Goal: Task Accomplishment & Management: Complete application form

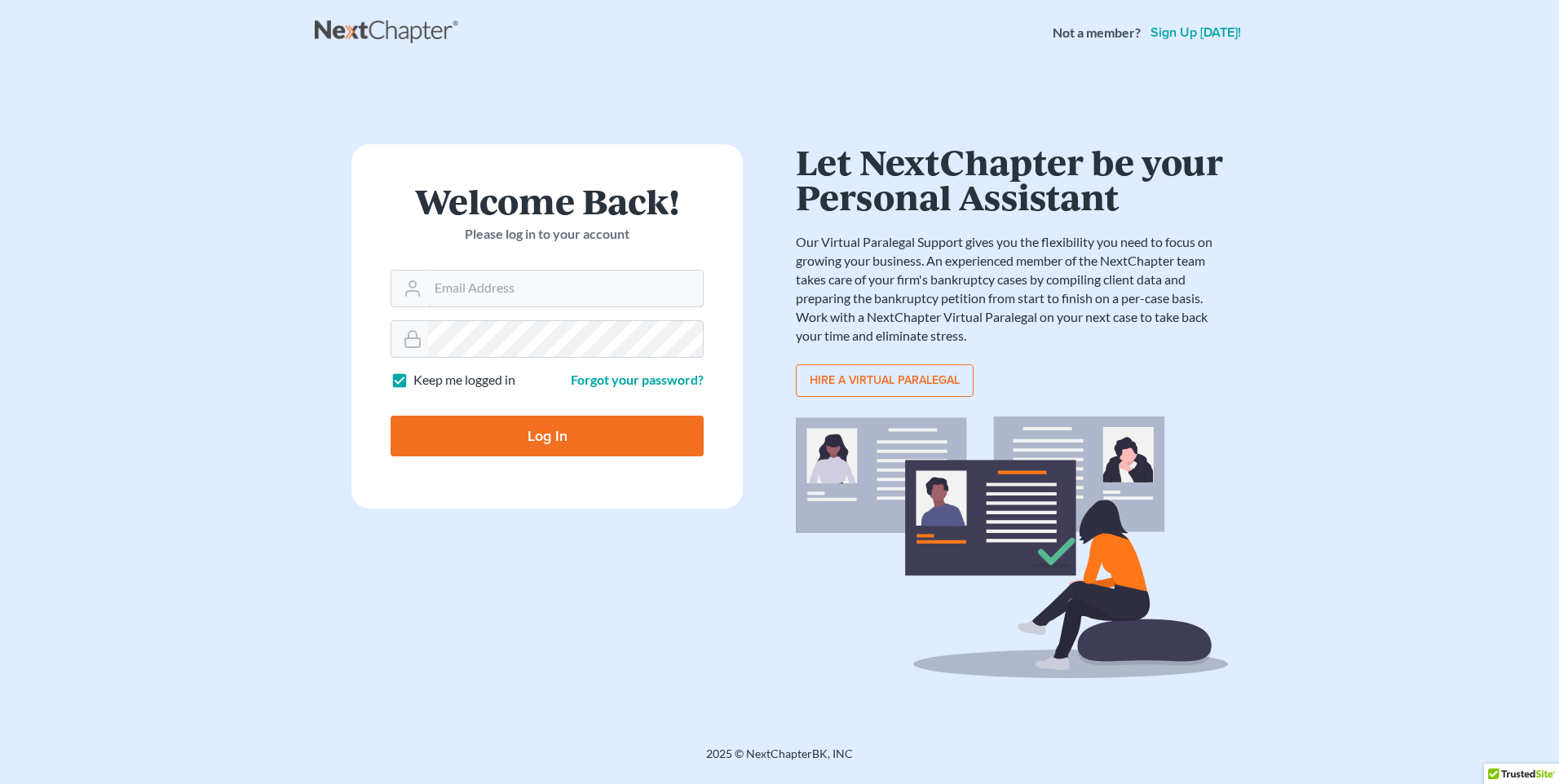
type input "[EMAIL_ADDRESS][DOMAIN_NAME]"
click at [505, 440] on input "Log In" at bounding box center [547, 436] width 313 height 41
type input "Thinking..."
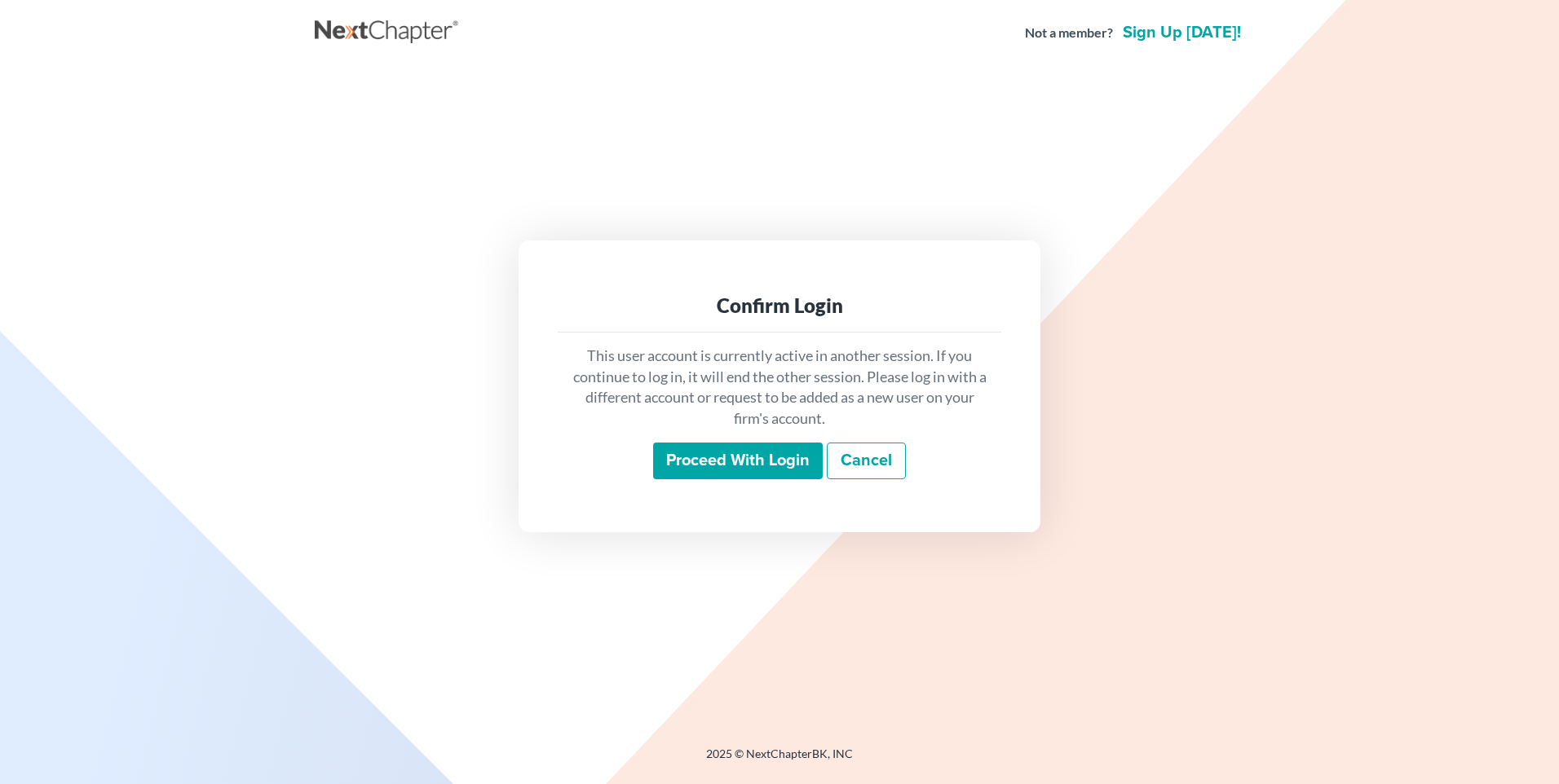
click at [771, 461] on input "Proceed with login" at bounding box center [738, 462] width 169 height 38
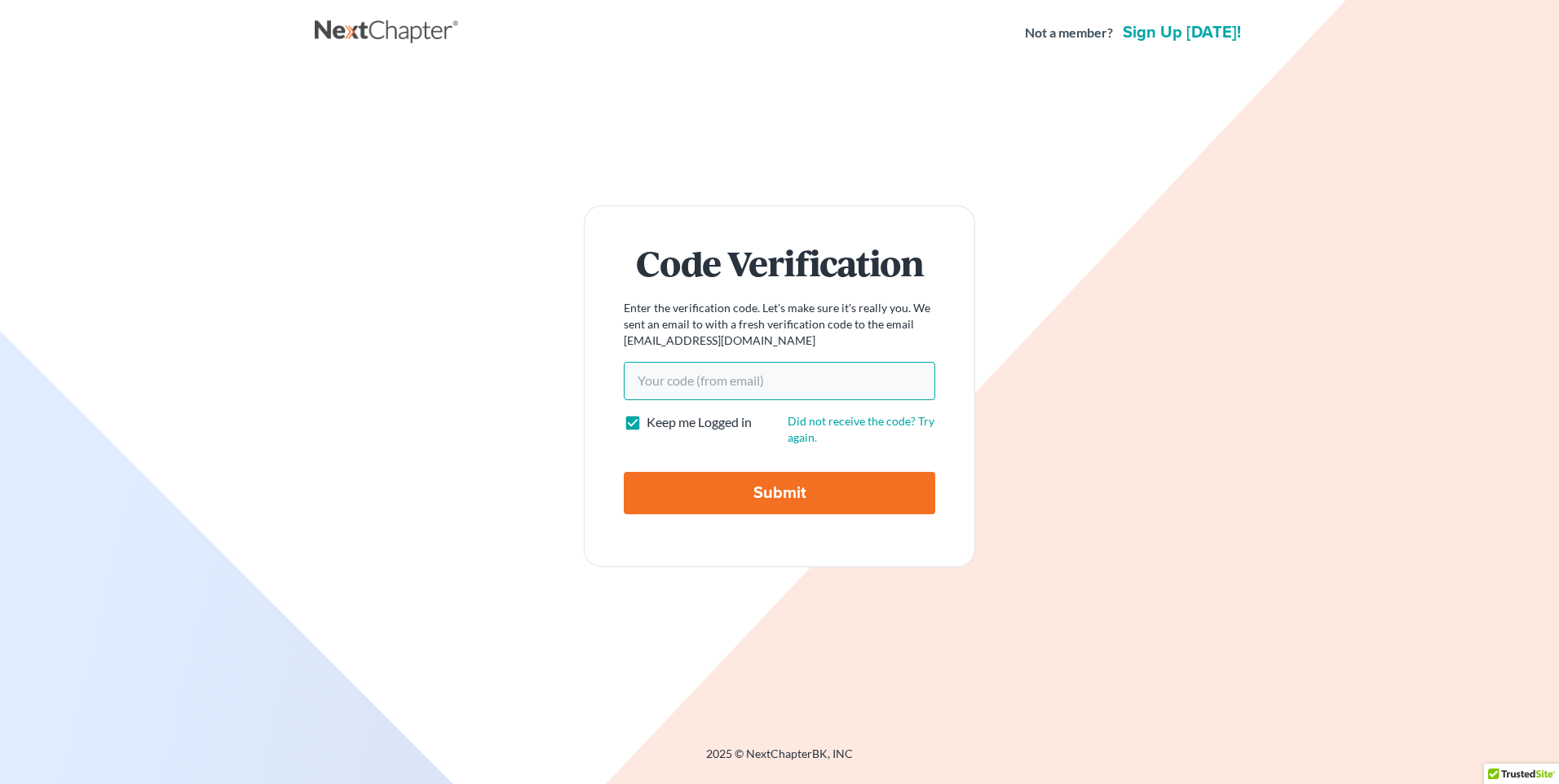
click at [795, 378] on input "Your code(from email)" at bounding box center [779, 380] width 311 height 38
type input "51a3ae"
click at [705, 489] on input "Submit" at bounding box center [779, 493] width 311 height 43
type input "Thinking..."
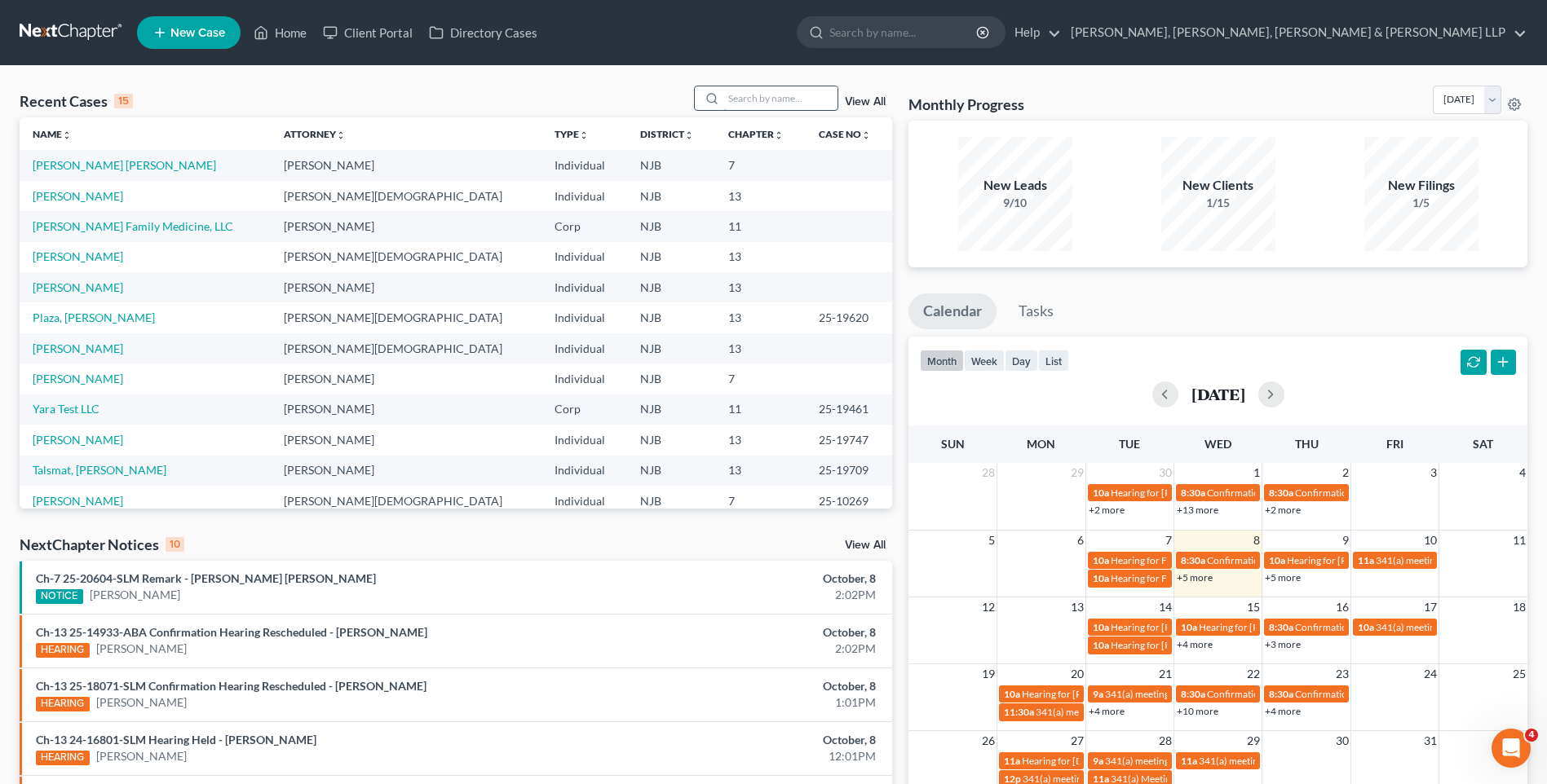
click at [774, 90] on input "search" at bounding box center [780, 98] width 114 height 24
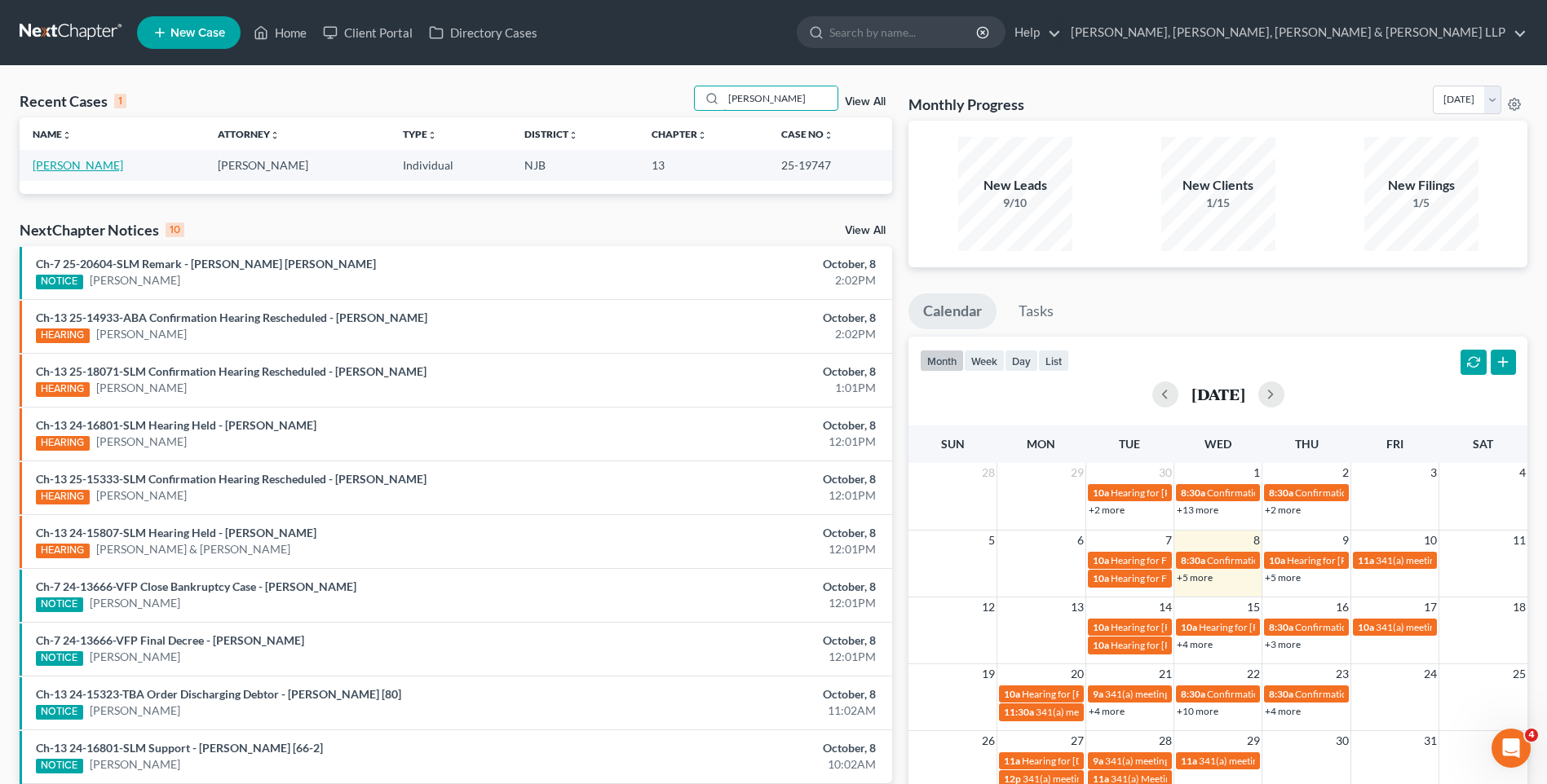
type input "[PERSON_NAME]"
click at [87, 167] on link "[PERSON_NAME]" at bounding box center [78, 164] width 90 height 14
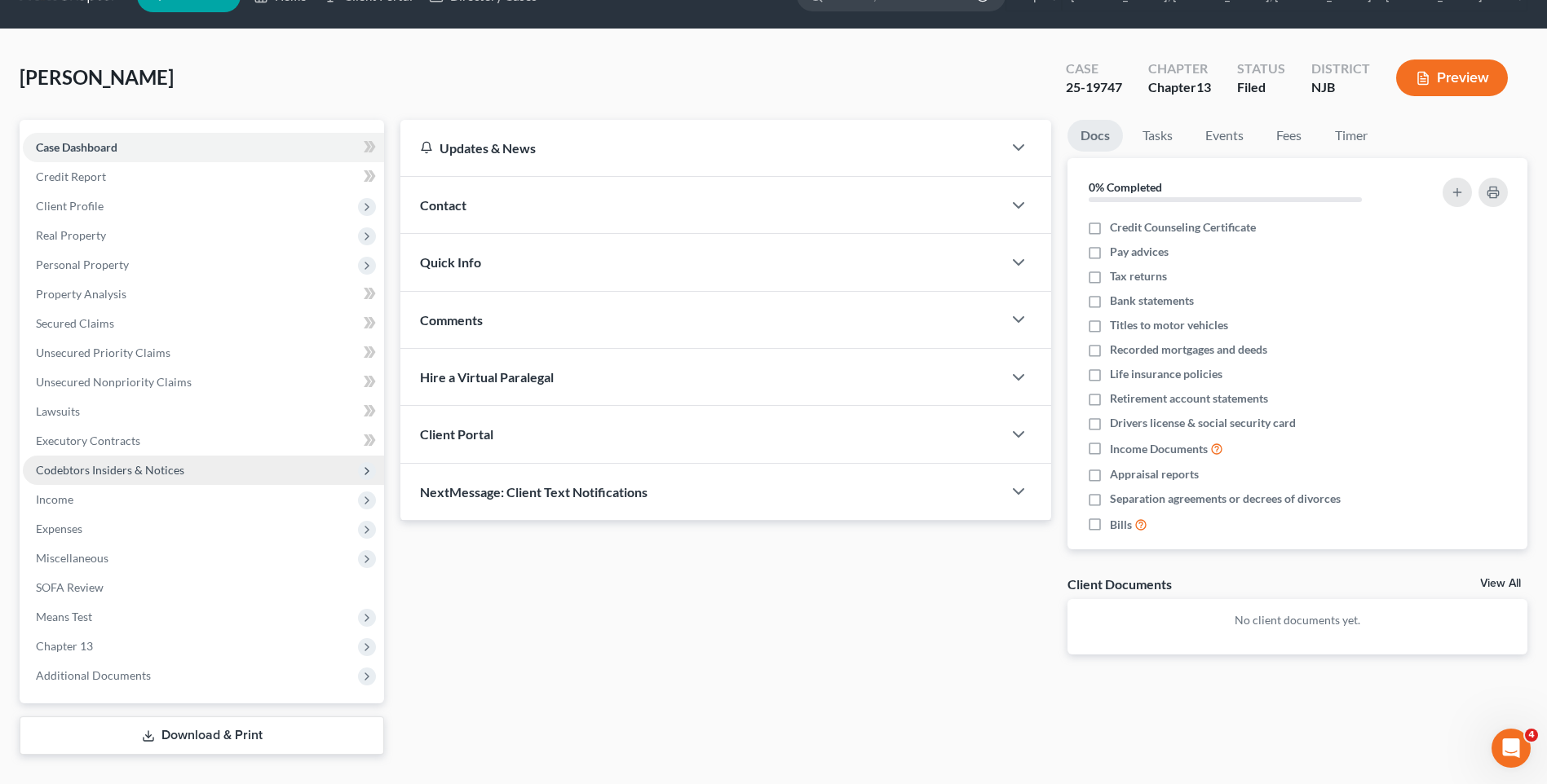
scroll to position [69, 0]
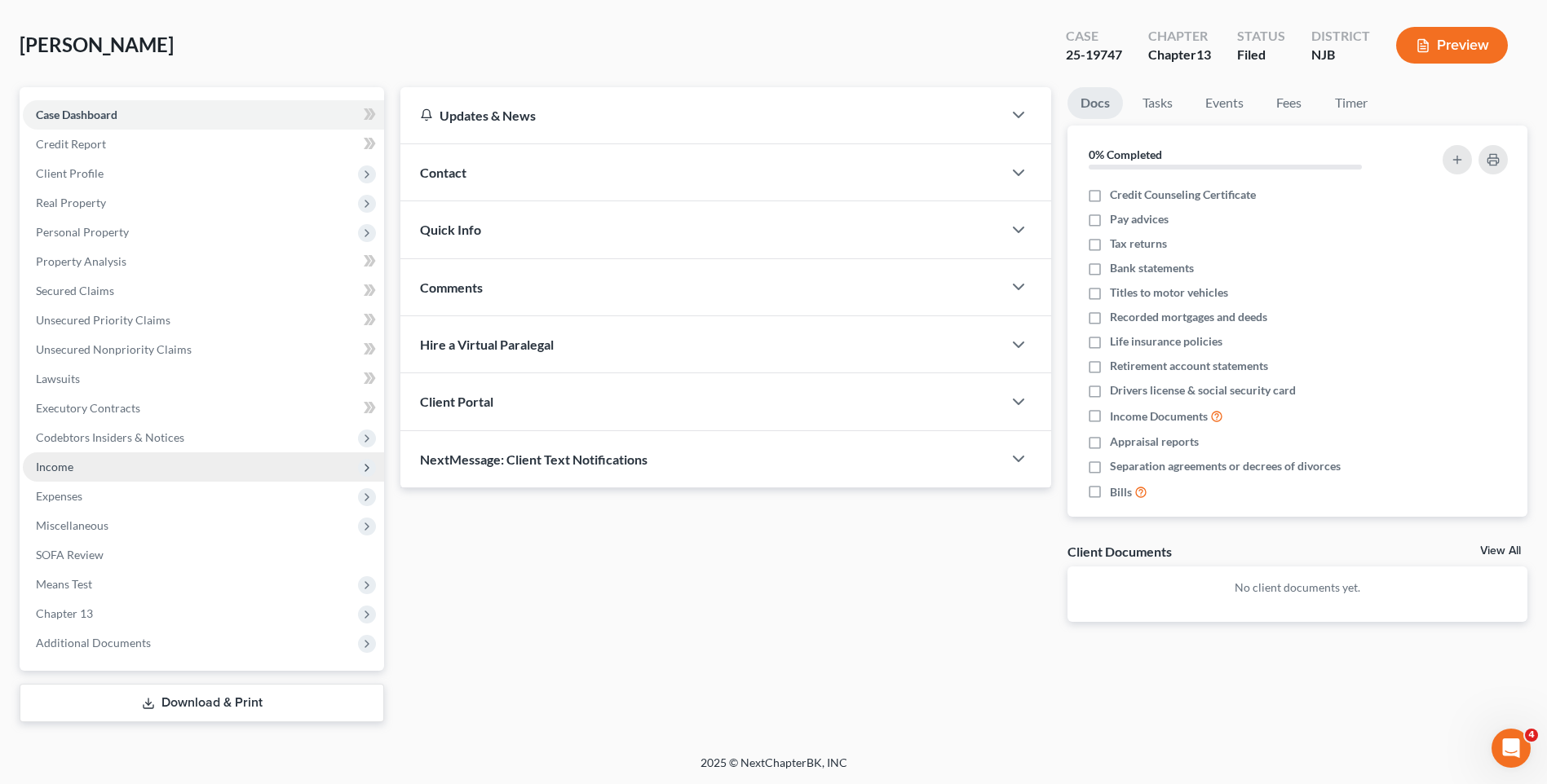
click at [100, 468] on span "Income" at bounding box center [203, 468] width 361 height 30
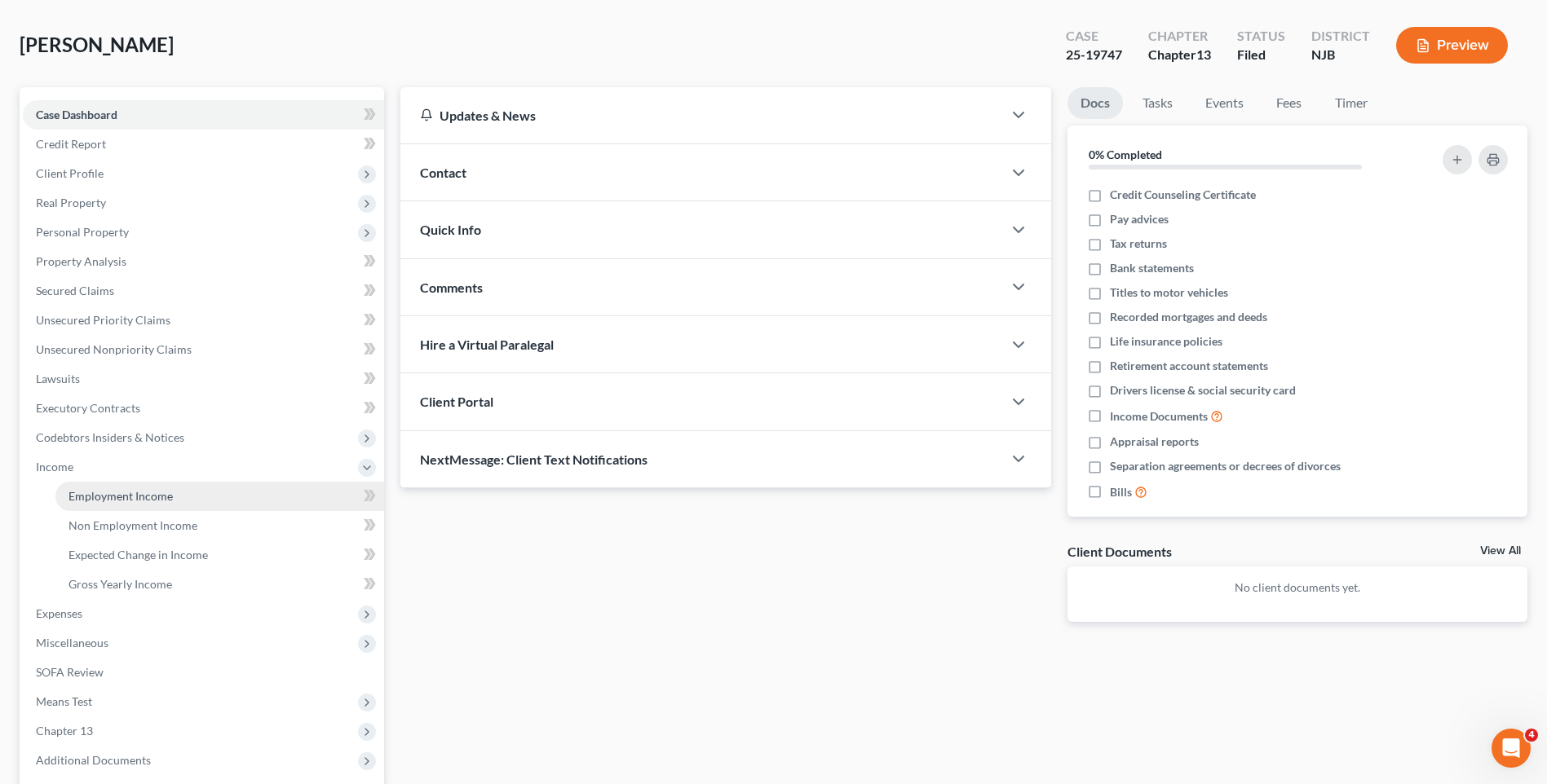
click at [100, 489] on span "Employment Income" at bounding box center [120, 496] width 104 height 14
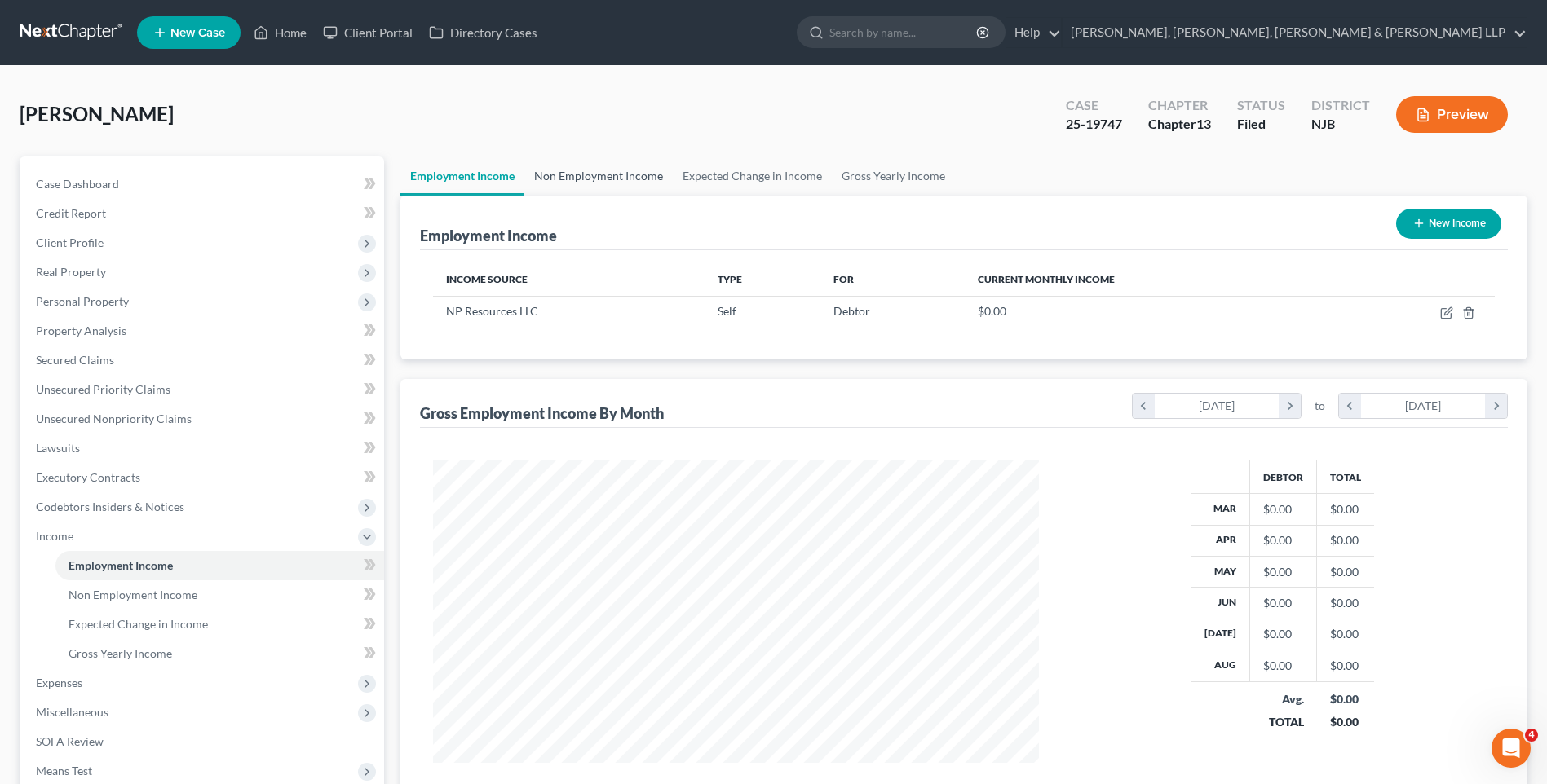
click at [621, 182] on link "Non Employment Income" at bounding box center [598, 176] width 149 height 39
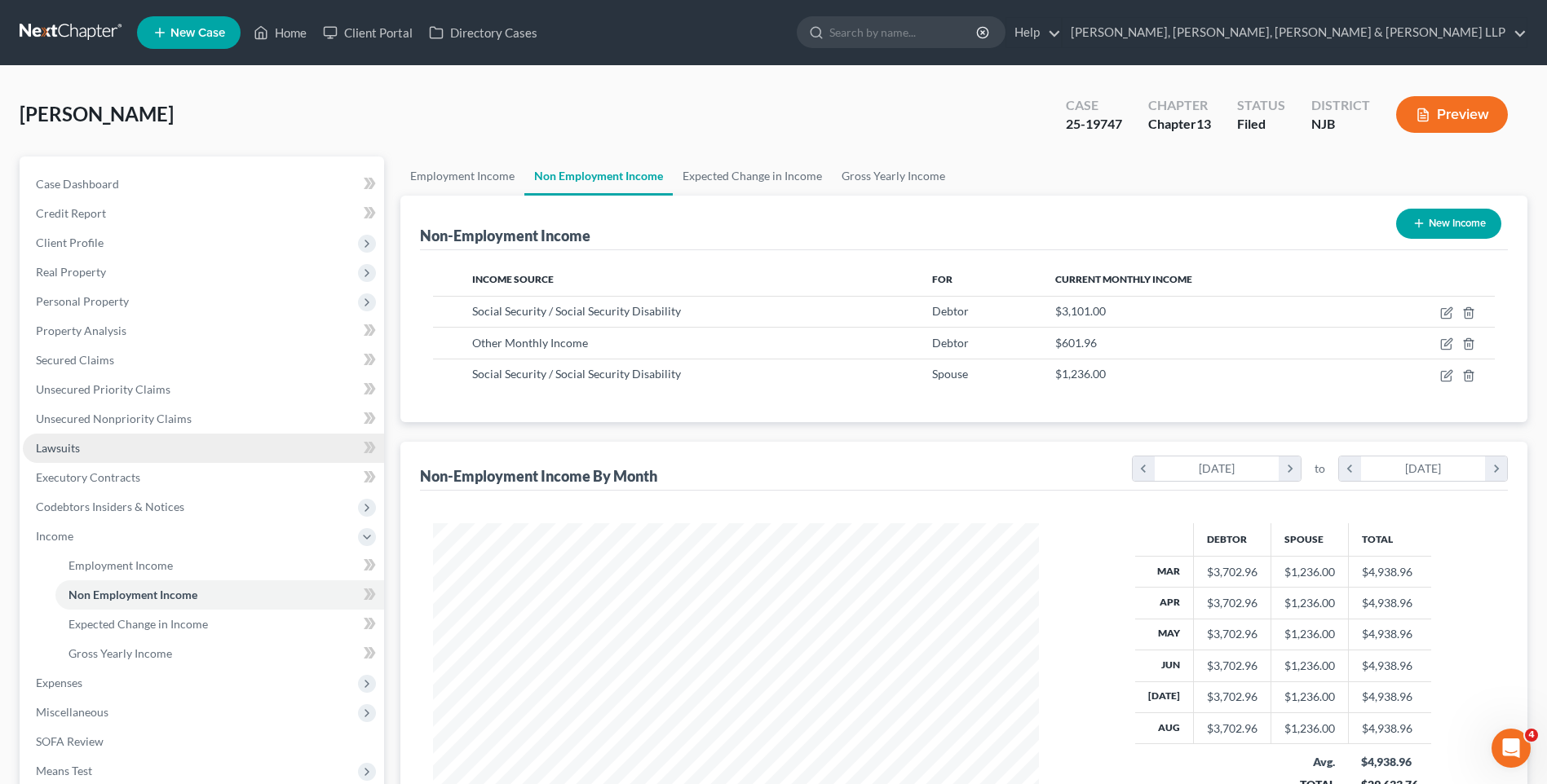
scroll to position [81, 0]
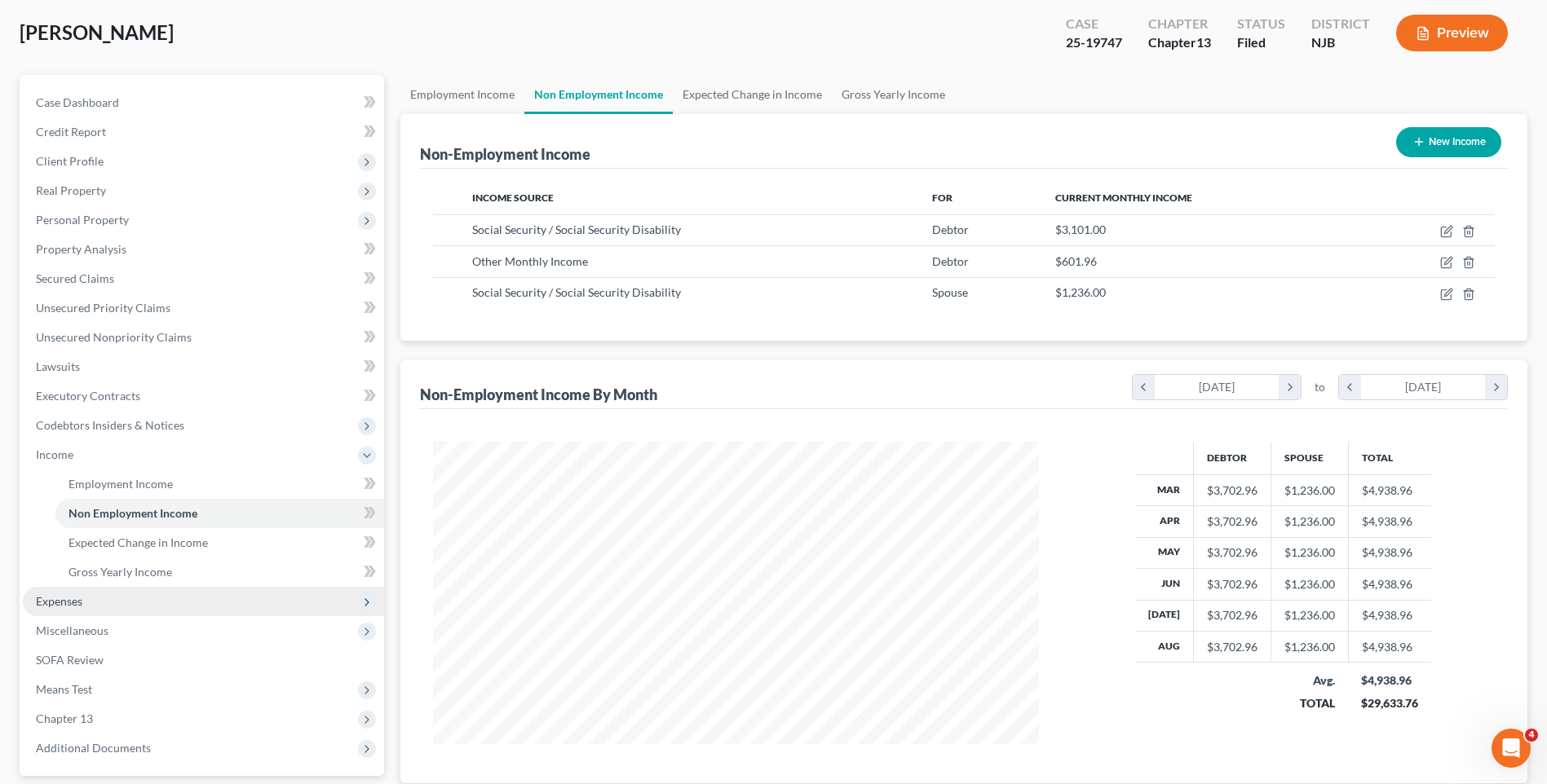
click at [122, 588] on span "Expenses" at bounding box center [203, 602] width 361 height 30
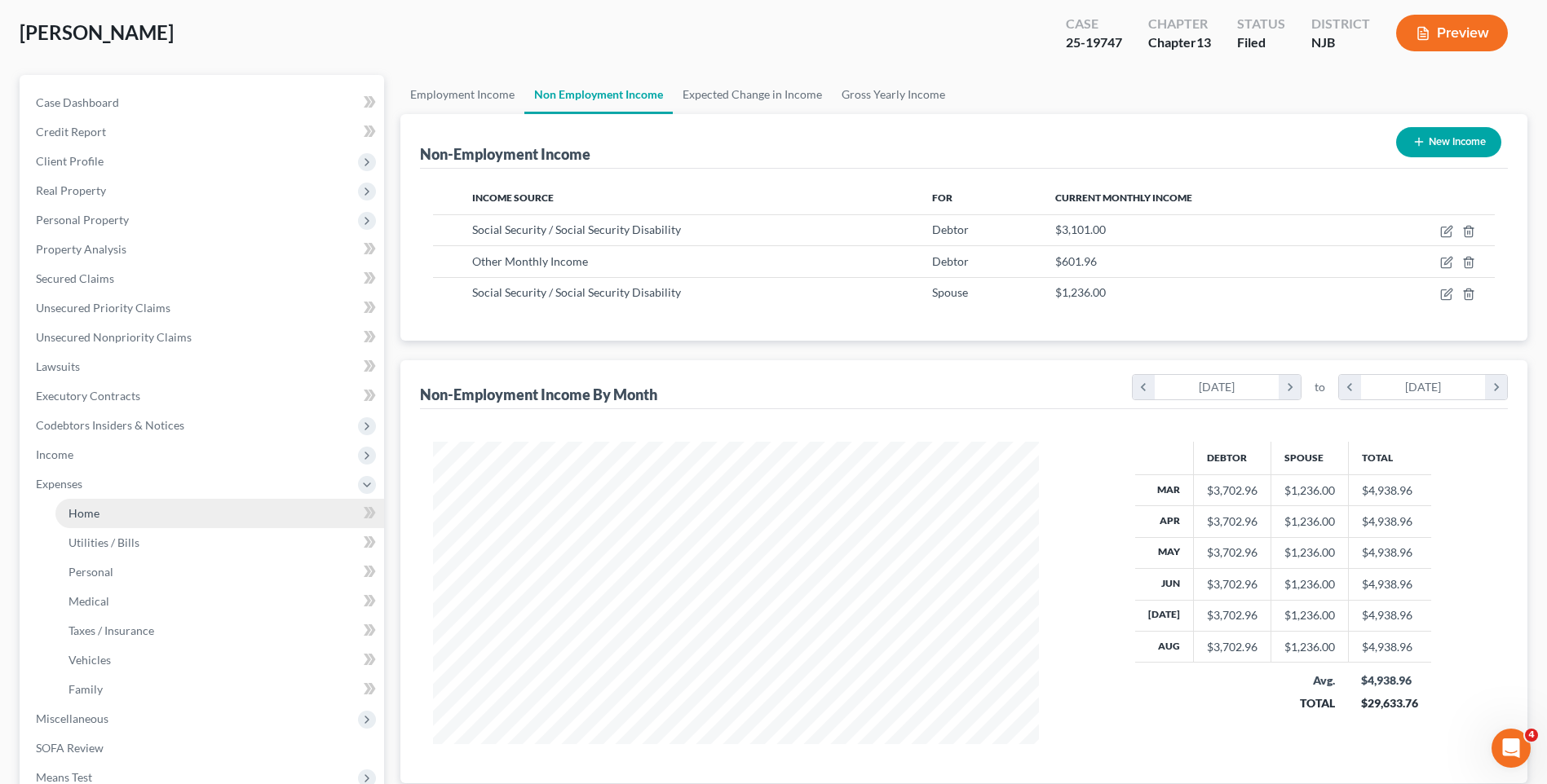
click at [152, 517] on link "Home" at bounding box center [219, 514] width 329 height 30
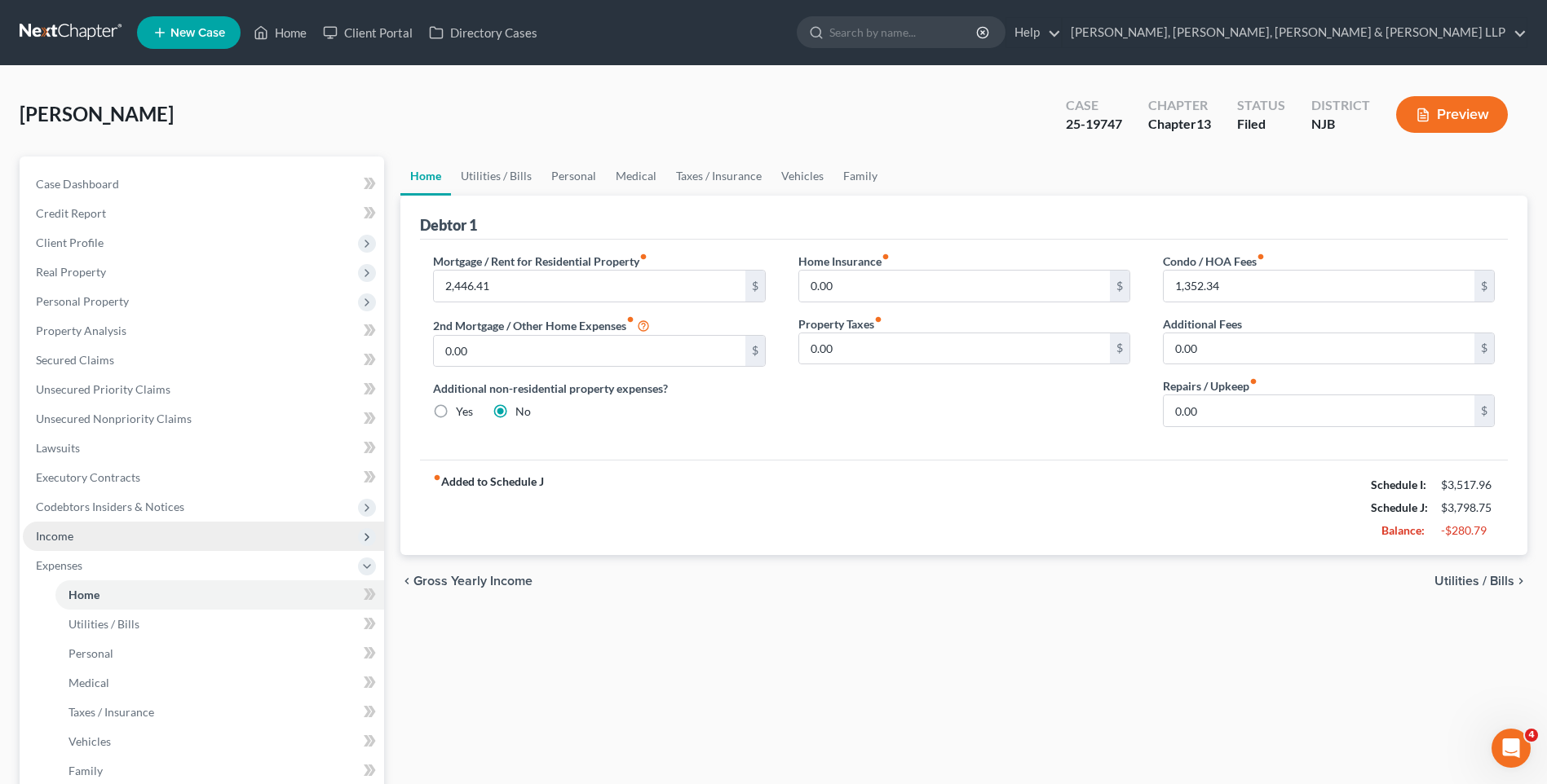
click at [100, 524] on span "Income" at bounding box center [203, 537] width 361 height 30
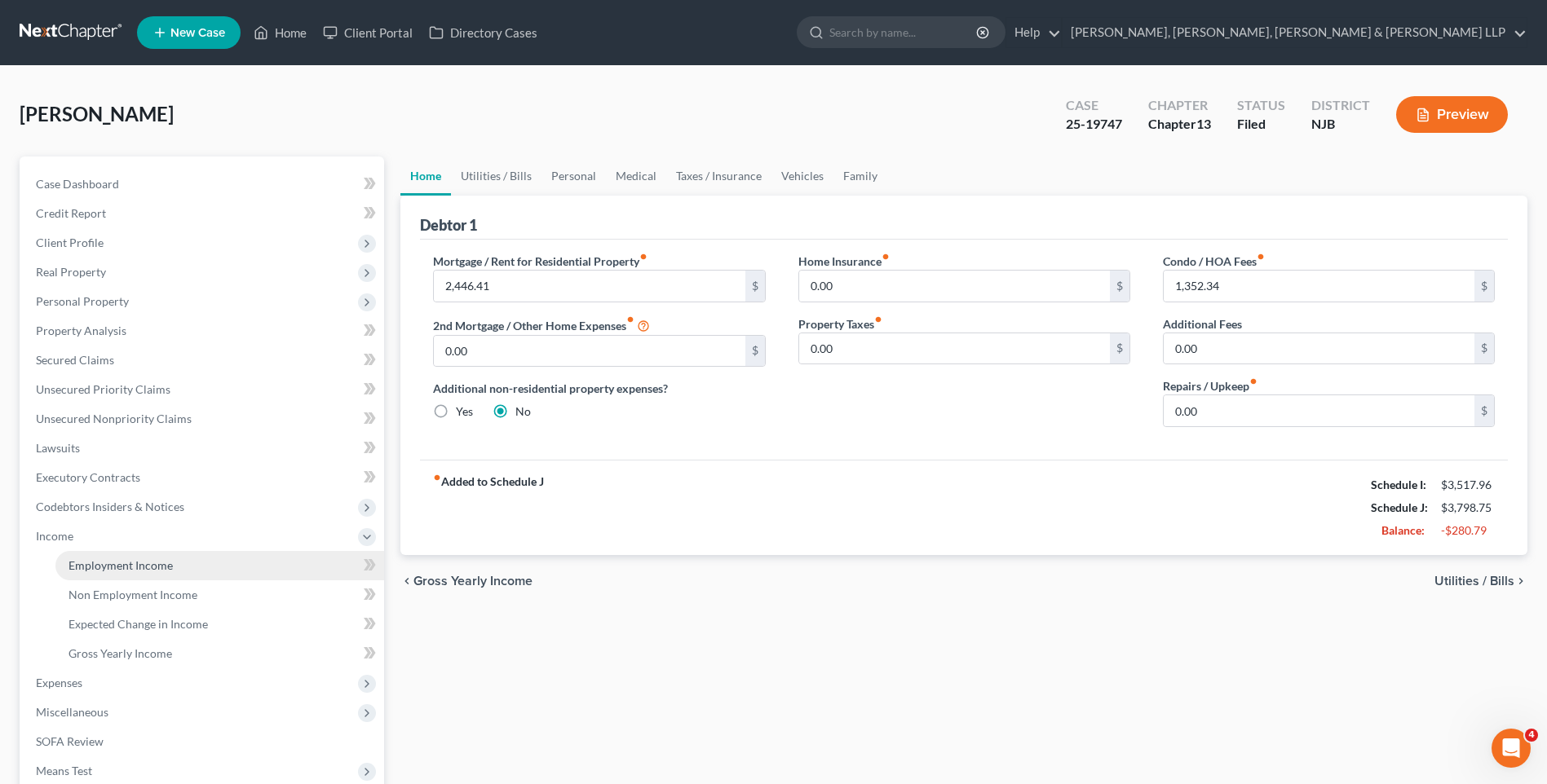
drag, startPoint x: 105, startPoint y: 555, endPoint x: 130, endPoint y: 562, distance: 26.0
click at [105, 555] on link "Employment Income" at bounding box center [219, 566] width 329 height 30
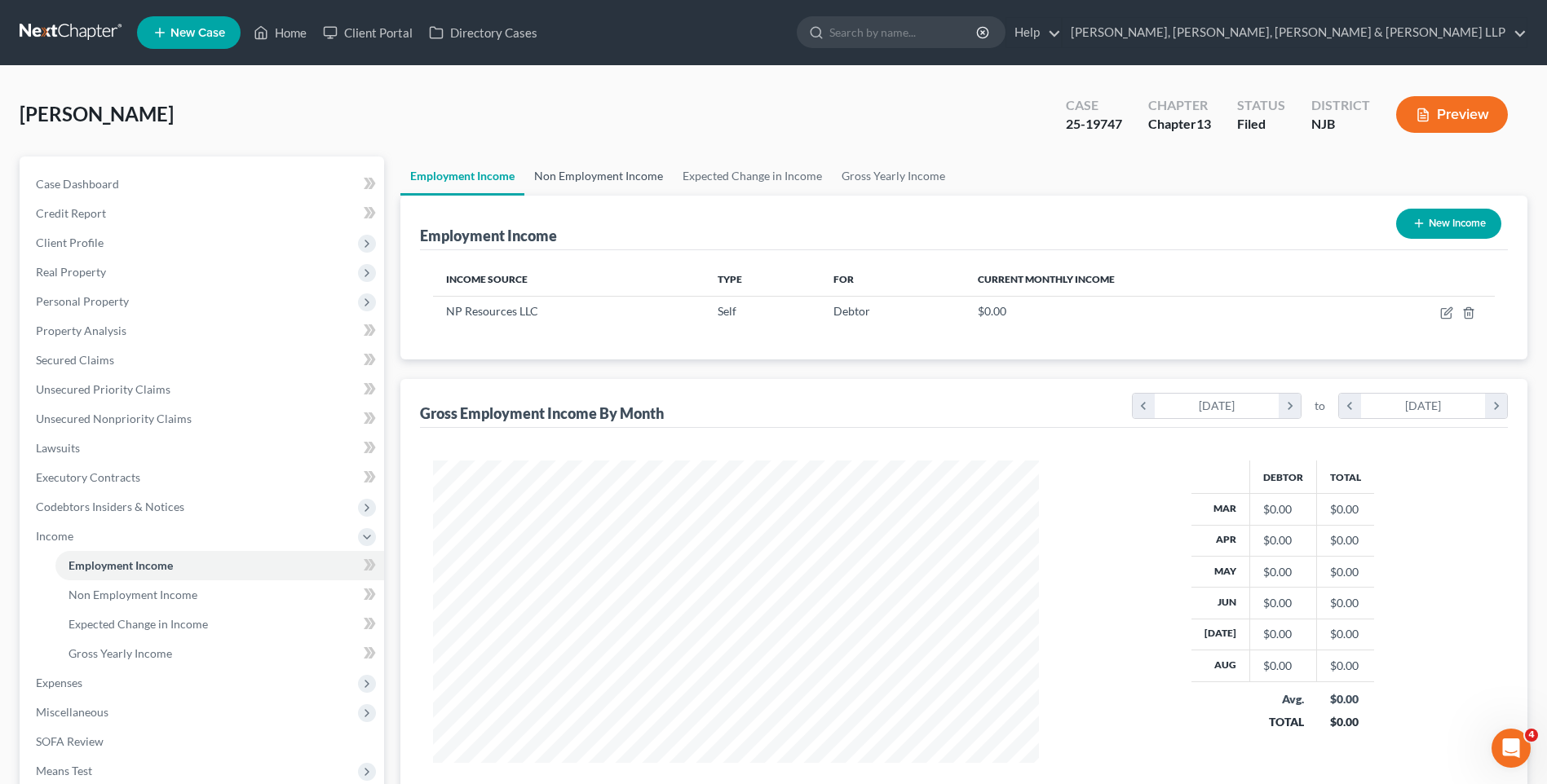
click at [583, 164] on link "Non Employment Income" at bounding box center [598, 176] width 149 height 39
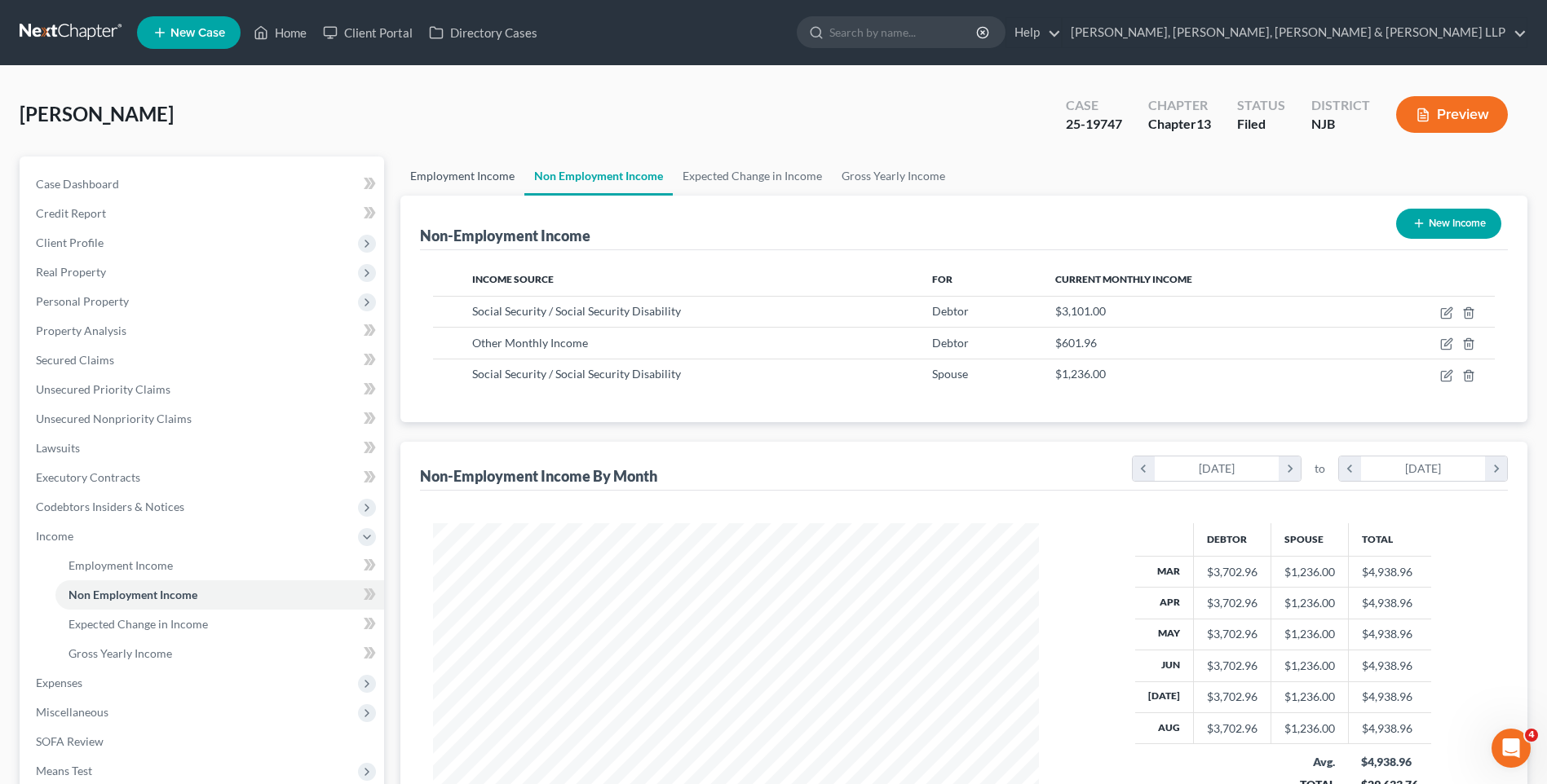
click at [476, 187] on link "Employment Income" at bounding box center [462, 176] width 124 height 39
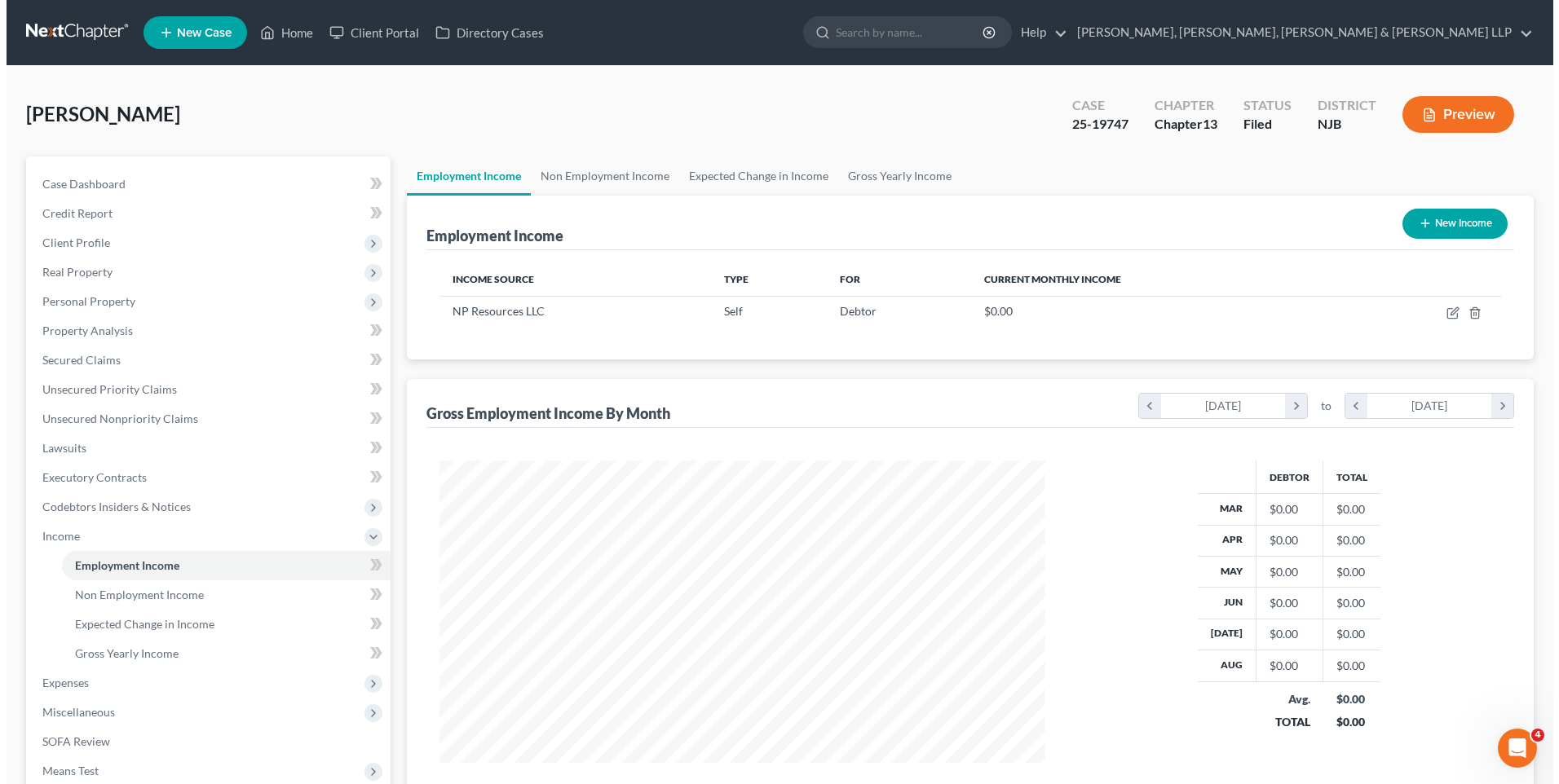
scroll to position [302, 638]
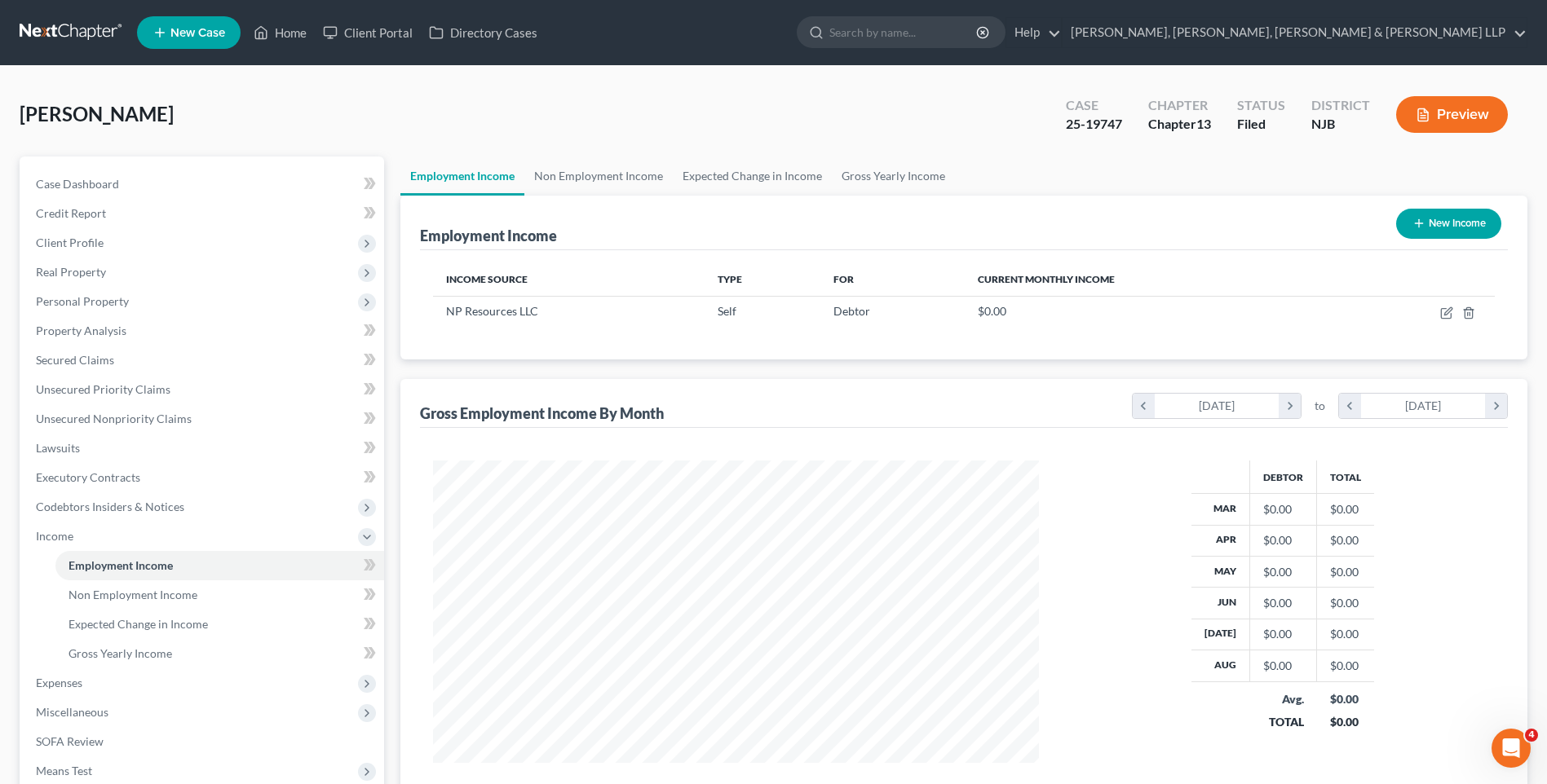
click at [1475, 227] on button "New Income" at bounding box center [1448, 224] width 105 height 30
select select "0"
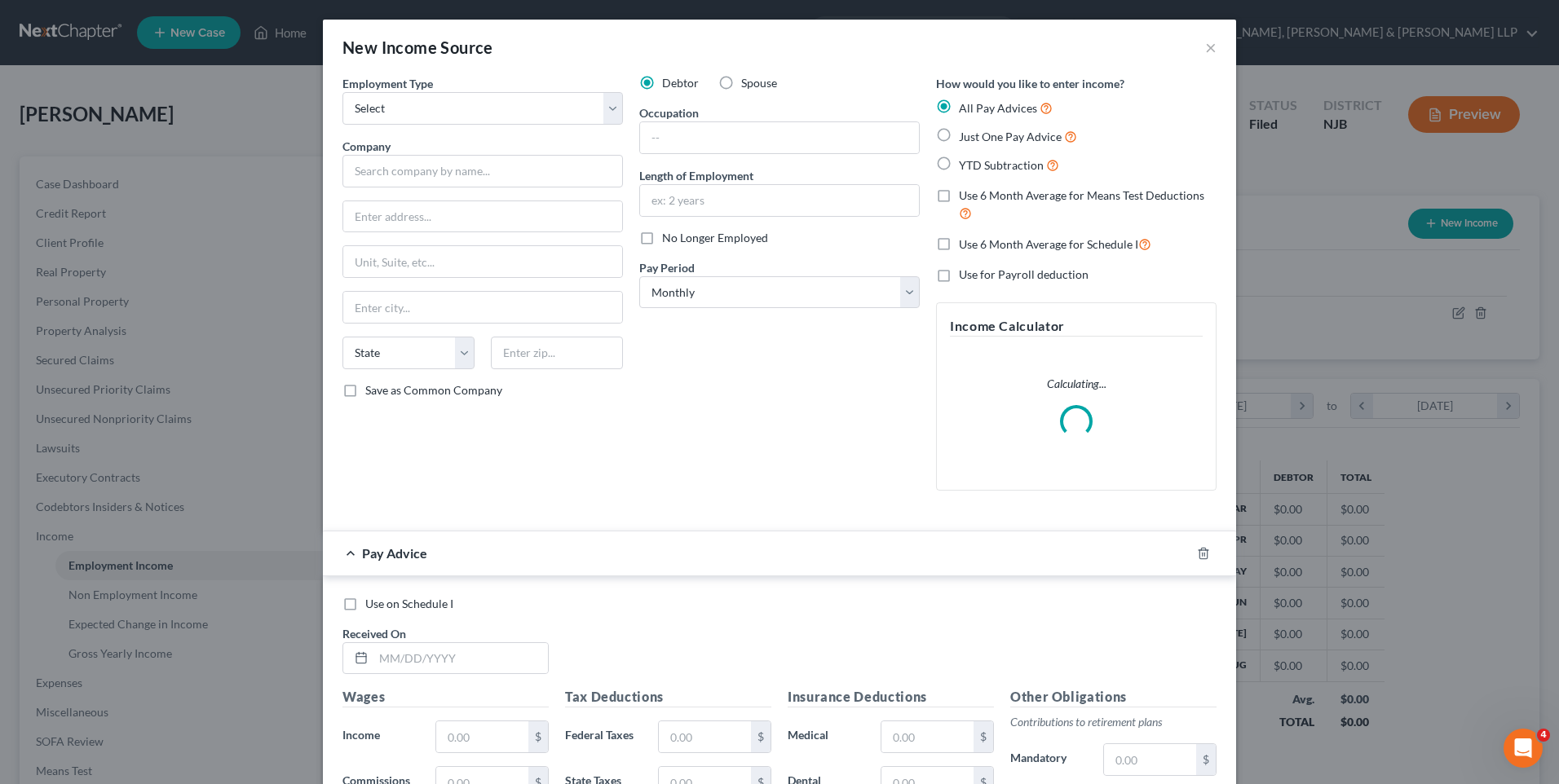
scroll to position [305, 644]
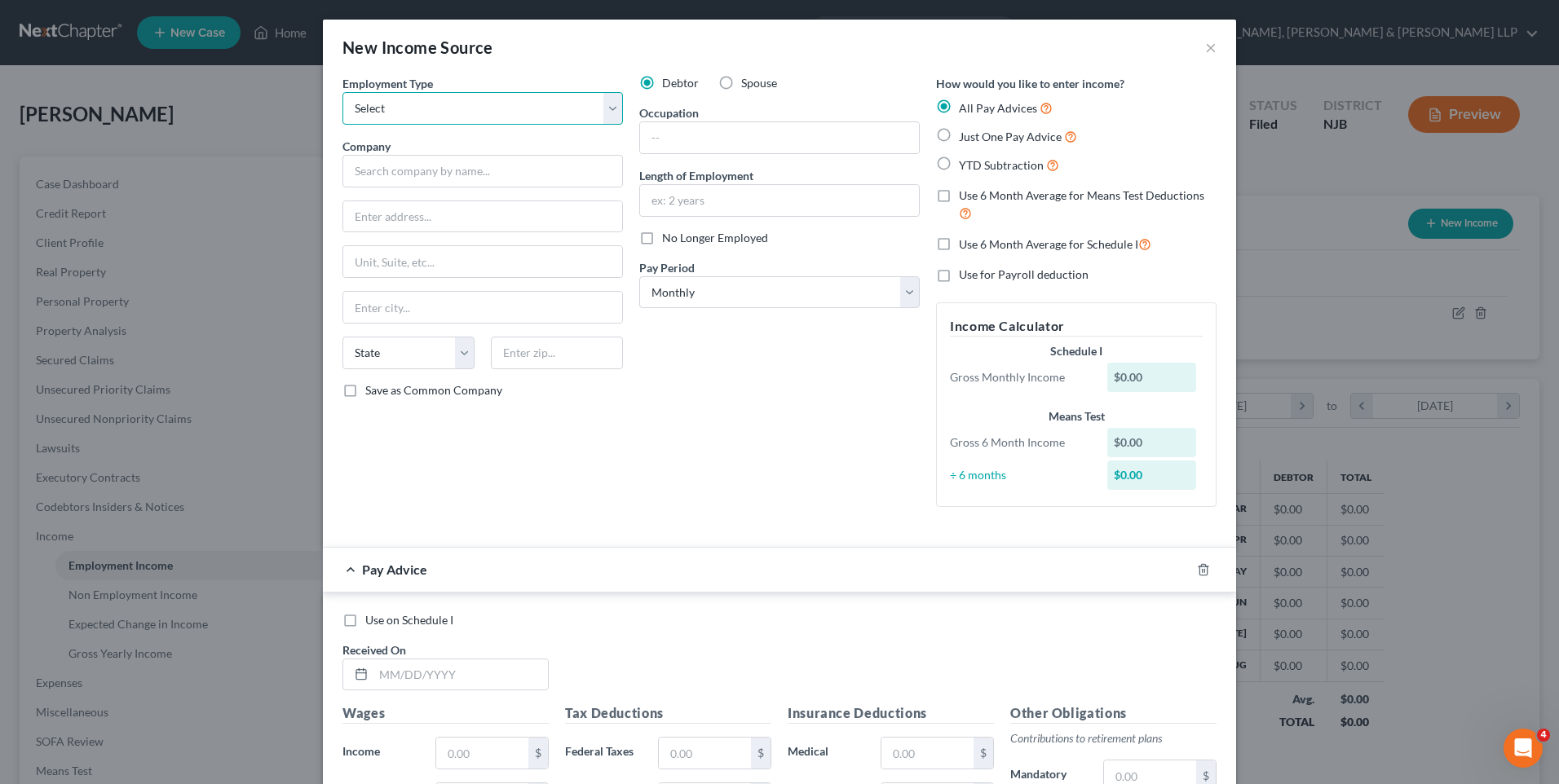
click at [594, 115] on select "Select Full or [DEMOGRAPHIC_DATA] Employment Self Employment" at bounding box center [482, 108] width 280 height 33
select select "1"
click at [343, 92] on select "Select Full or [DEMOGRAPHIC_DATA] Employment Self Employment" at bounding box center [482, 108] width 280 height 33
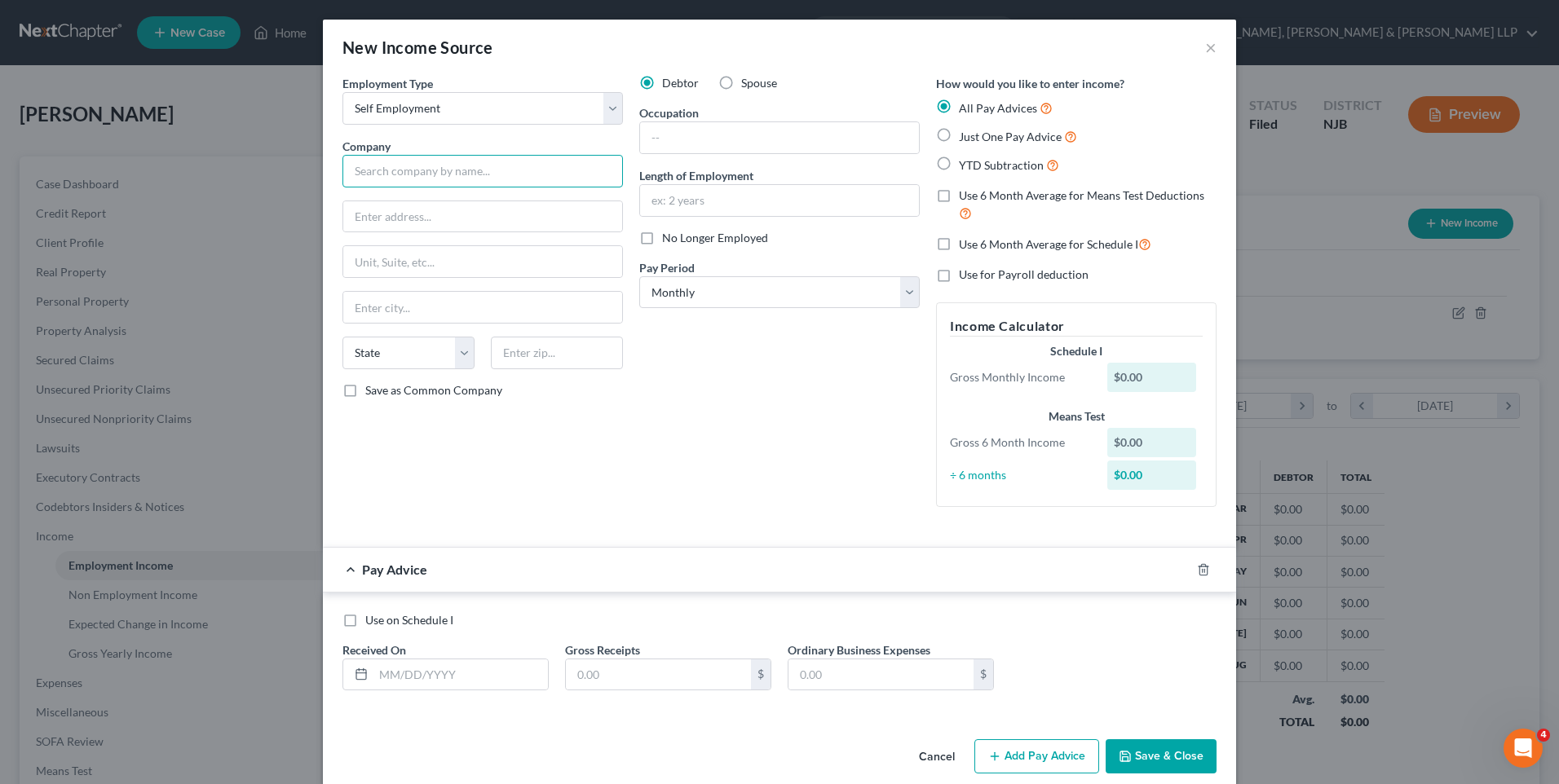
click at [467, 182] on input "text" at bounding box center [482, 171] width 280 height 33
click at [761, 127] on input "text" at bounding box center [779, 138] width 279 height 31
type input "Consulting"
click at [690, 208] on input "text" at bounding box center [779, 201] width 279 height 31
click at [677, 398] on div "Debtor Spouse Occupation Consulting Length of Employment 20 No Longer Employed …" at bounding box center [779, 297] width 297 height 445
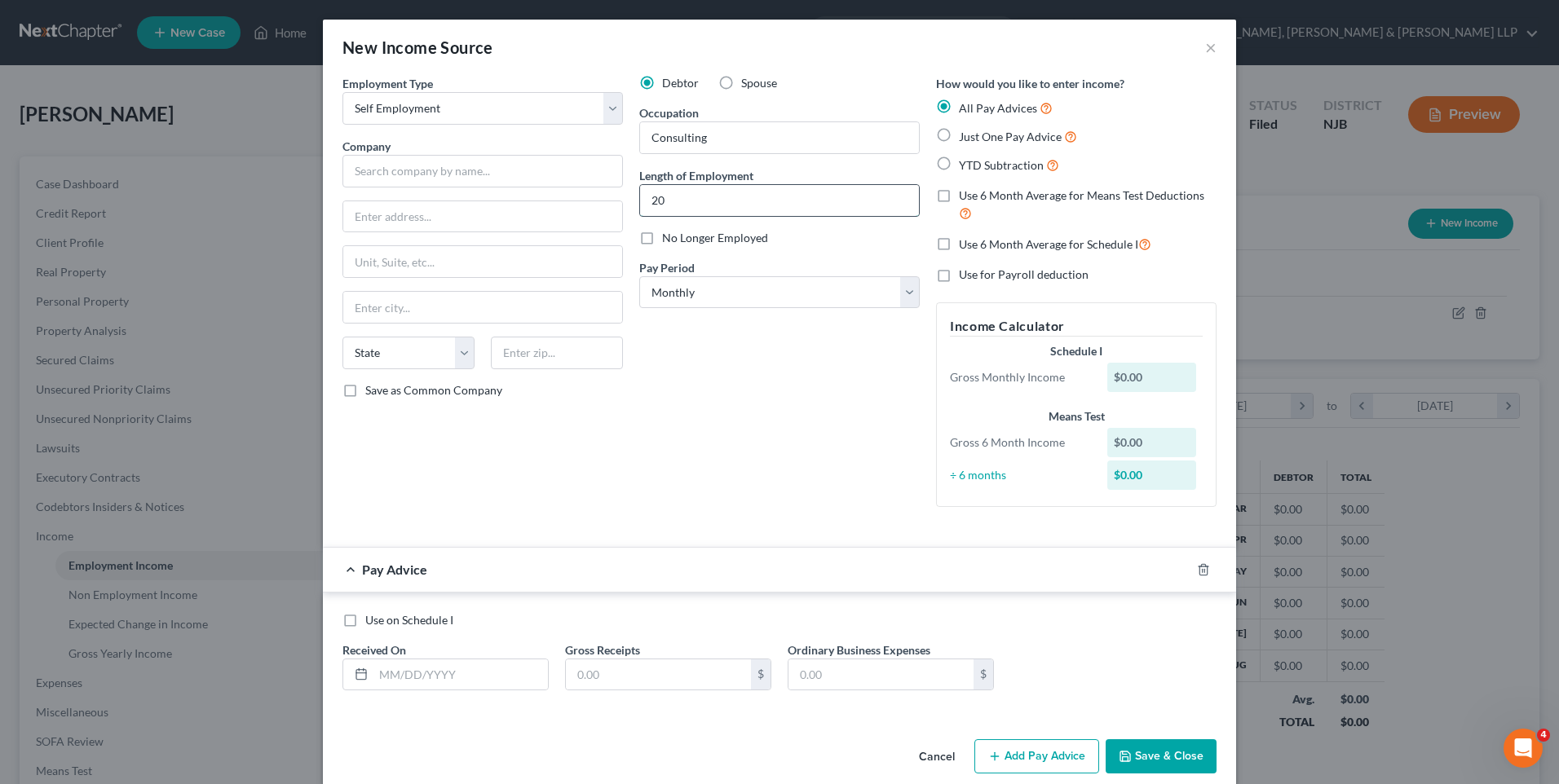
click at [722, 194] on input "20" at bounding box center [779, 201] width 279 height 31
type input "20 years"
click at [734, 445] on div "Debtor Spouse Occupation Consulting Length of Employment 20 years No Longer Emp…" at bounding box center [779, 297] width 297 height 445
click at [741, 77] on label "Spouse" at bounding box center [759, 83] width 36 height 16
click at [748, 77] on input "Spouse" at bounding box center [753, 80] width 11 height 11
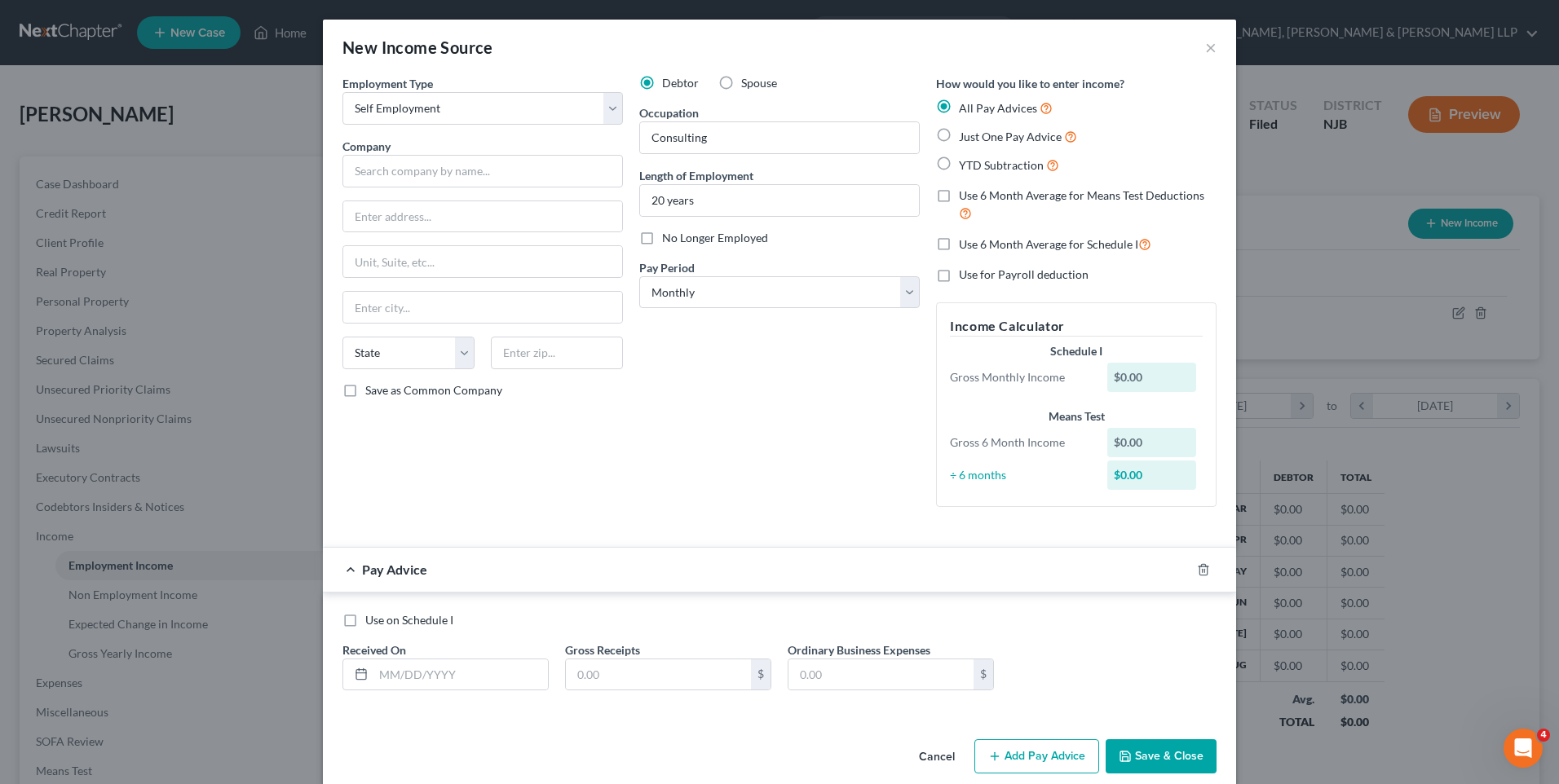
radio input "true"
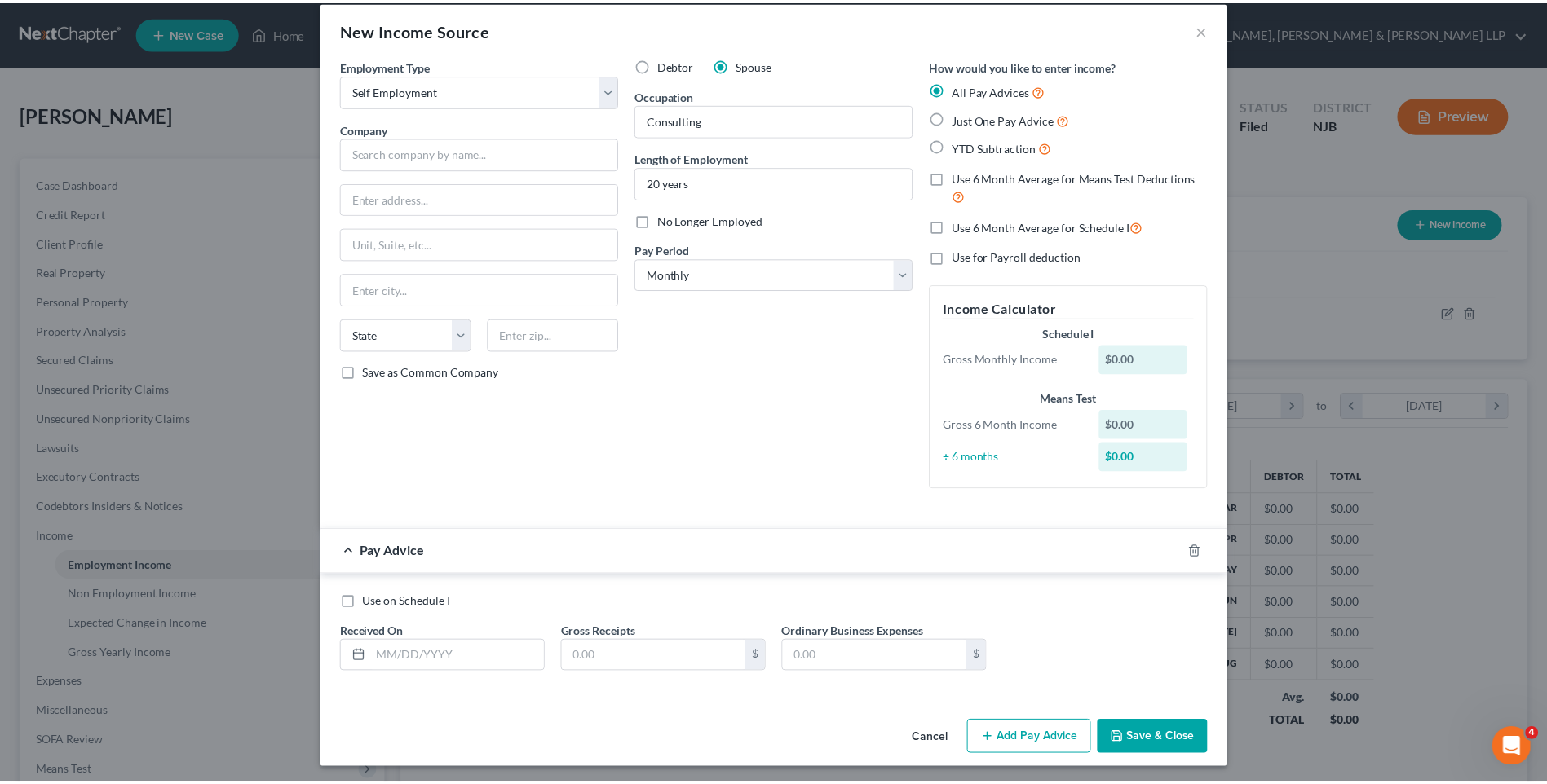
scroll to position [22, 0]
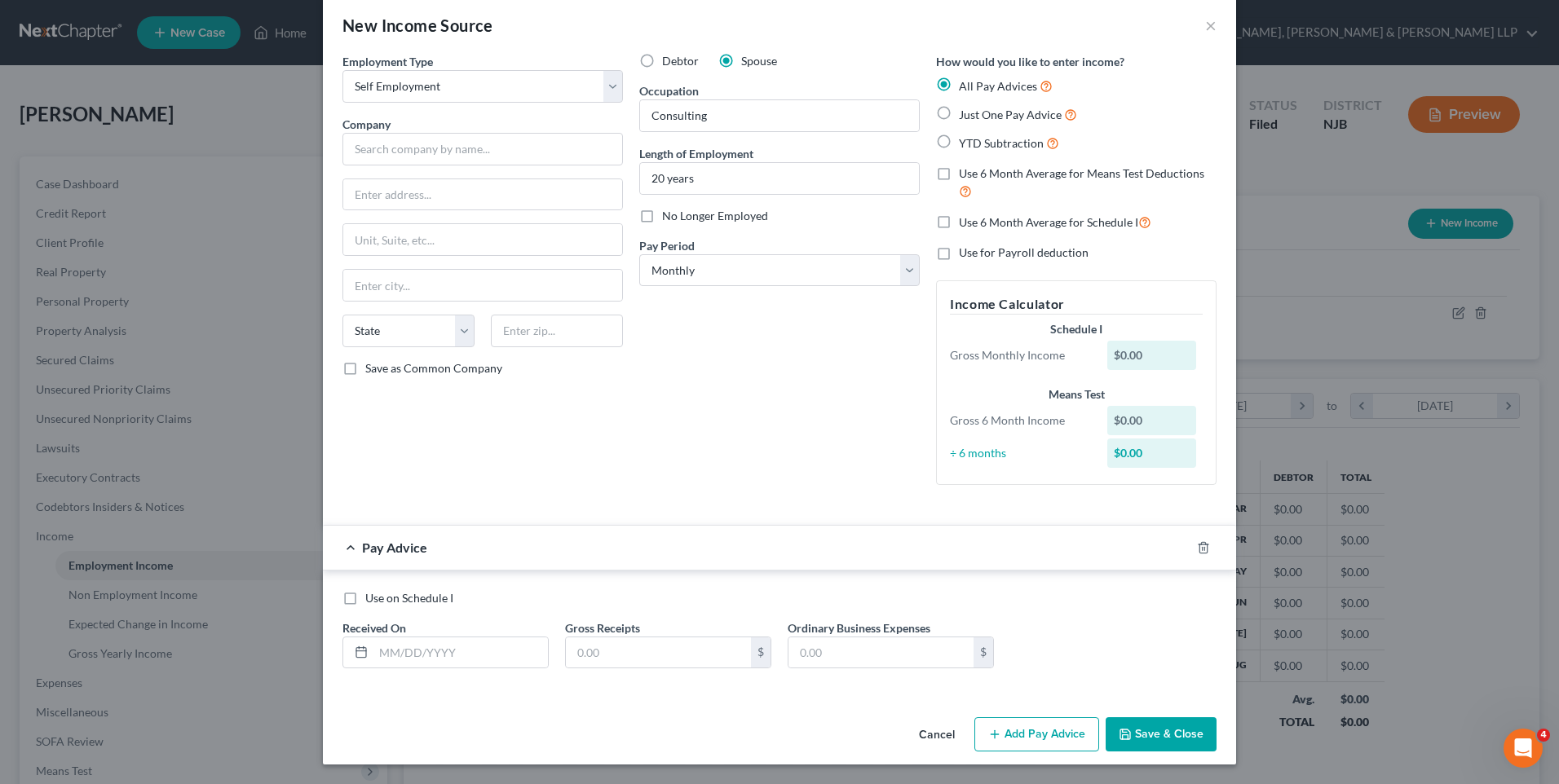
click at [365, 601] on label "Use on Schedule I" at bounding box center [408, 598] width 88 height 16
click at [371, 601] on input "Use on Schedule I" at bounding box center [376, 595] width 11 height 11
checkbox input "true"
click at [356, 653] on icon at bounding box center [362, 653] width 13 height 13
click at [373, 649] on input "text" at bounding box center [460, 653] width 174 height 31
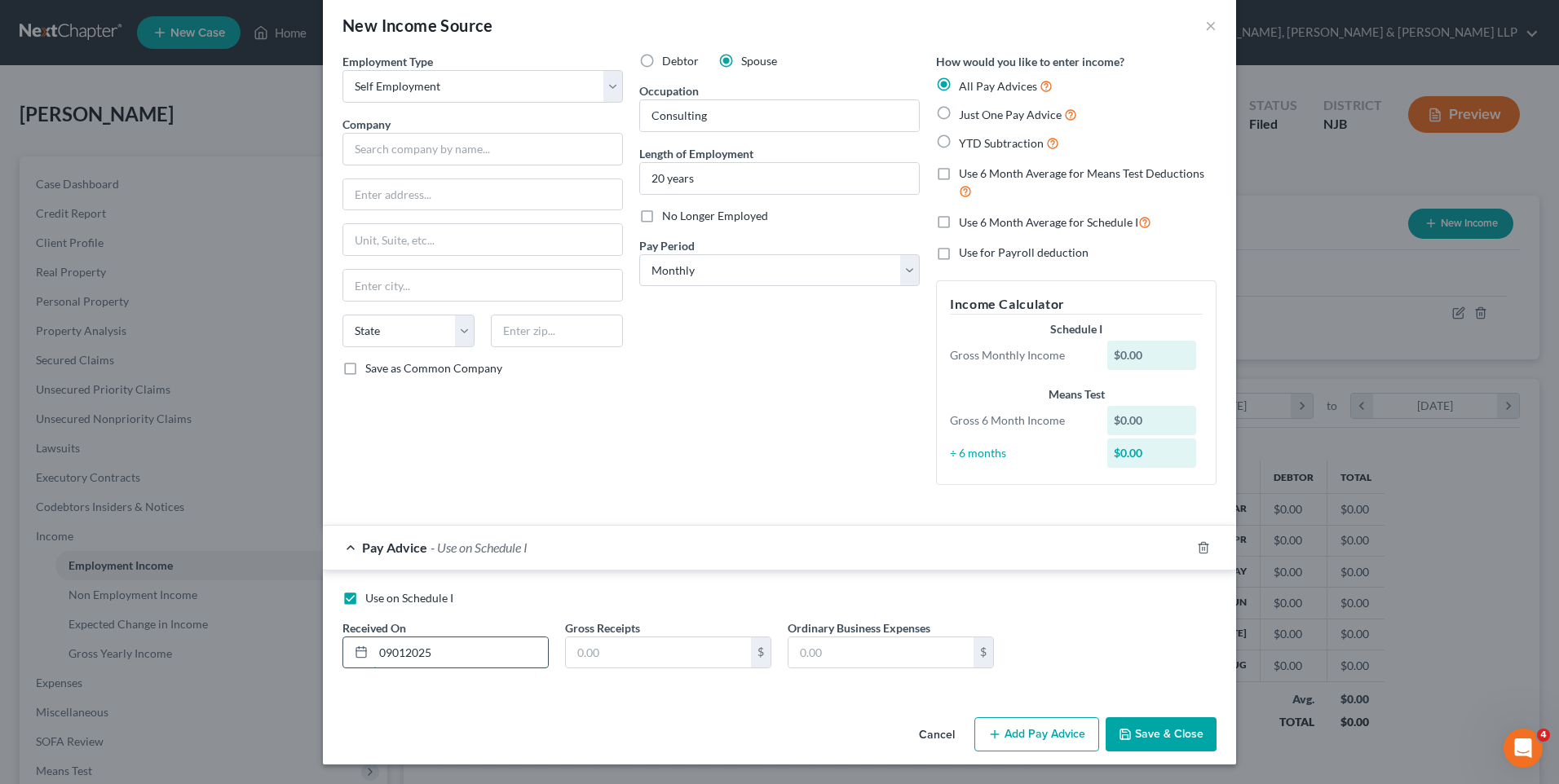
click at [389, 648] on input "09012025" at bounding box center [460, 653] width 174 height 31
click at [407, 653] on input "09/012025" at bounding box center [460, 653] width 174 height 31
type input "[DATE]"
click at [673, 661] on input "text" at bounding box center [657, 653] width 185 height 31
click at [604, 657] on input "text" at bounding box center [657, 653] width 185 height 31
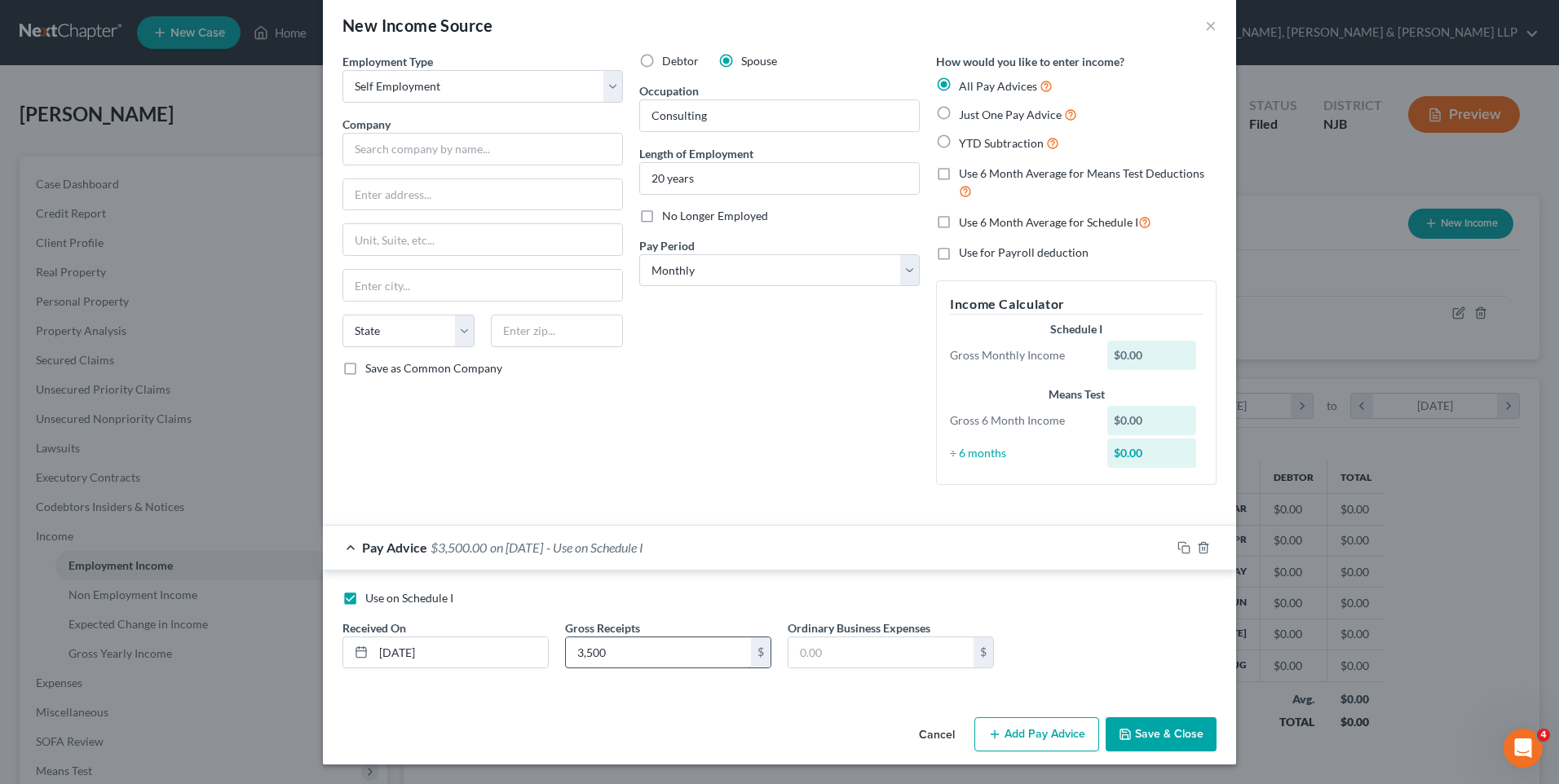
type input "3,500"
click at [1160, 731] on button "Save & Close" at bounding box center [1160, 735] width 111 height 35
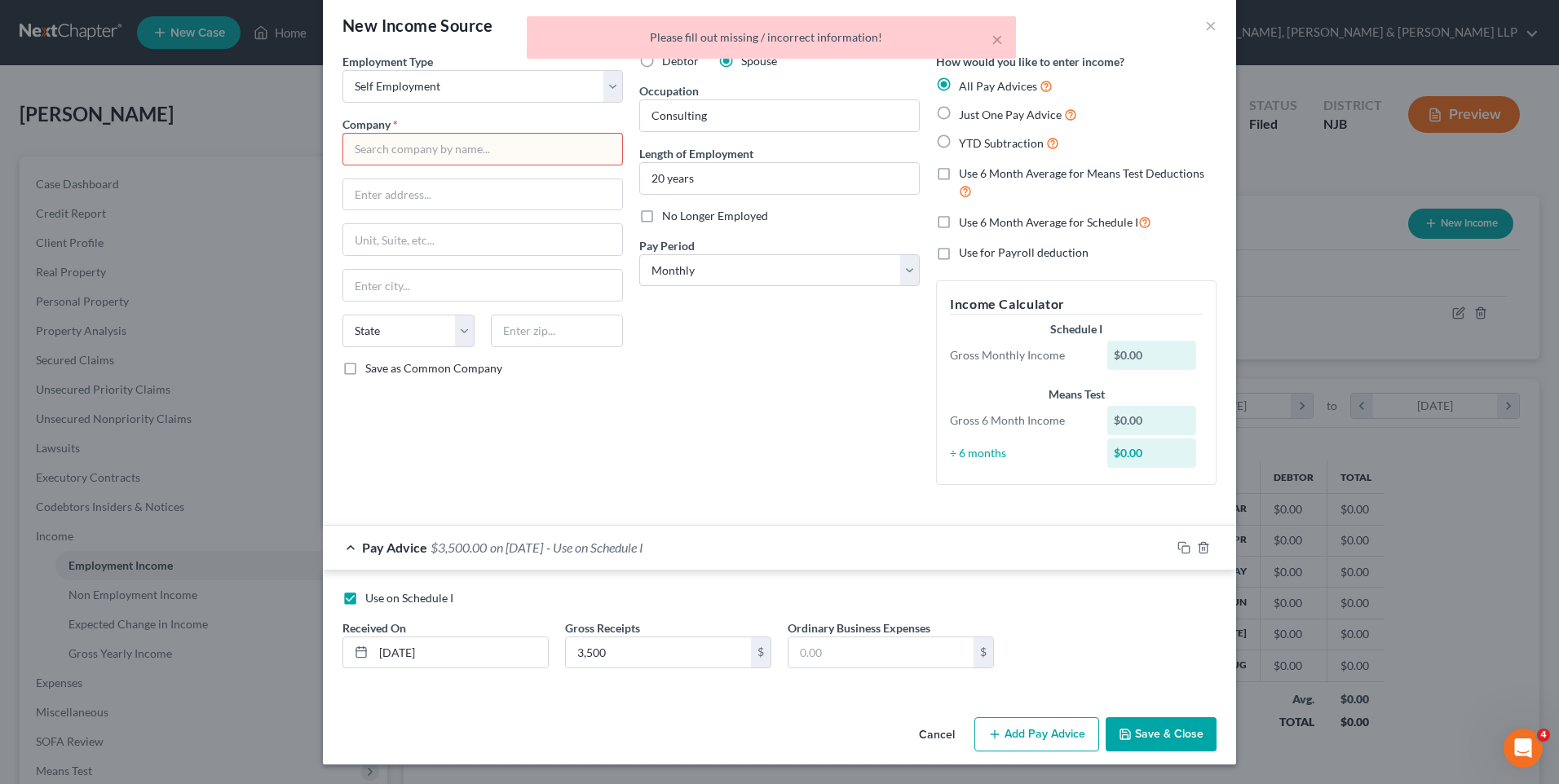
click at [455, 154] on input "text" at bounding box center [482, 150] width 280 height 33
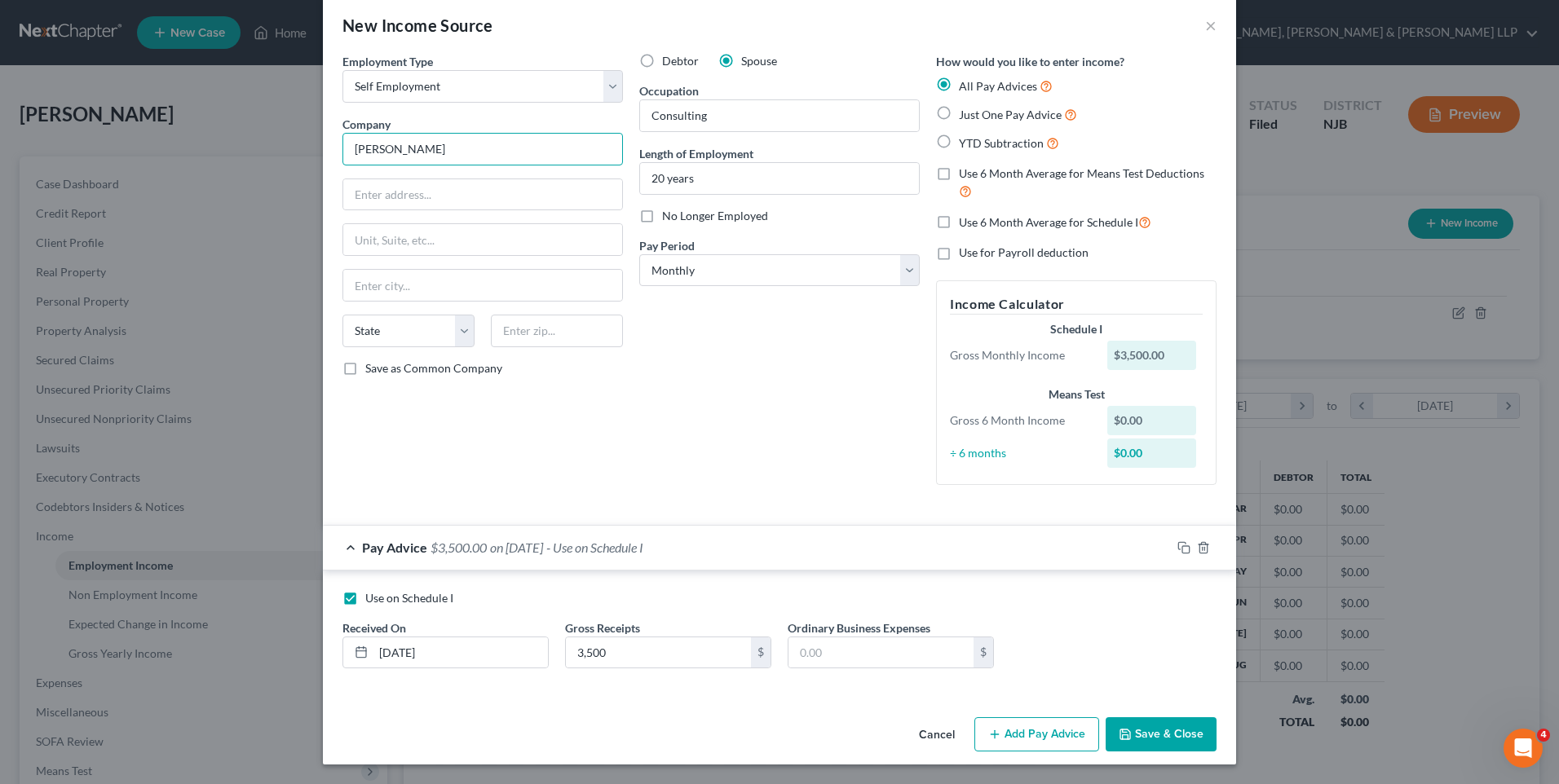
click at [452, 152] on input "[PERSON_NAME]" at bounding box center [482, 150] width 280 height 33
click at [1148, 731] on button "Save & Close" at bounding box center [1160, 735] width 111 height 35
type input "[PERSON_NAME]"
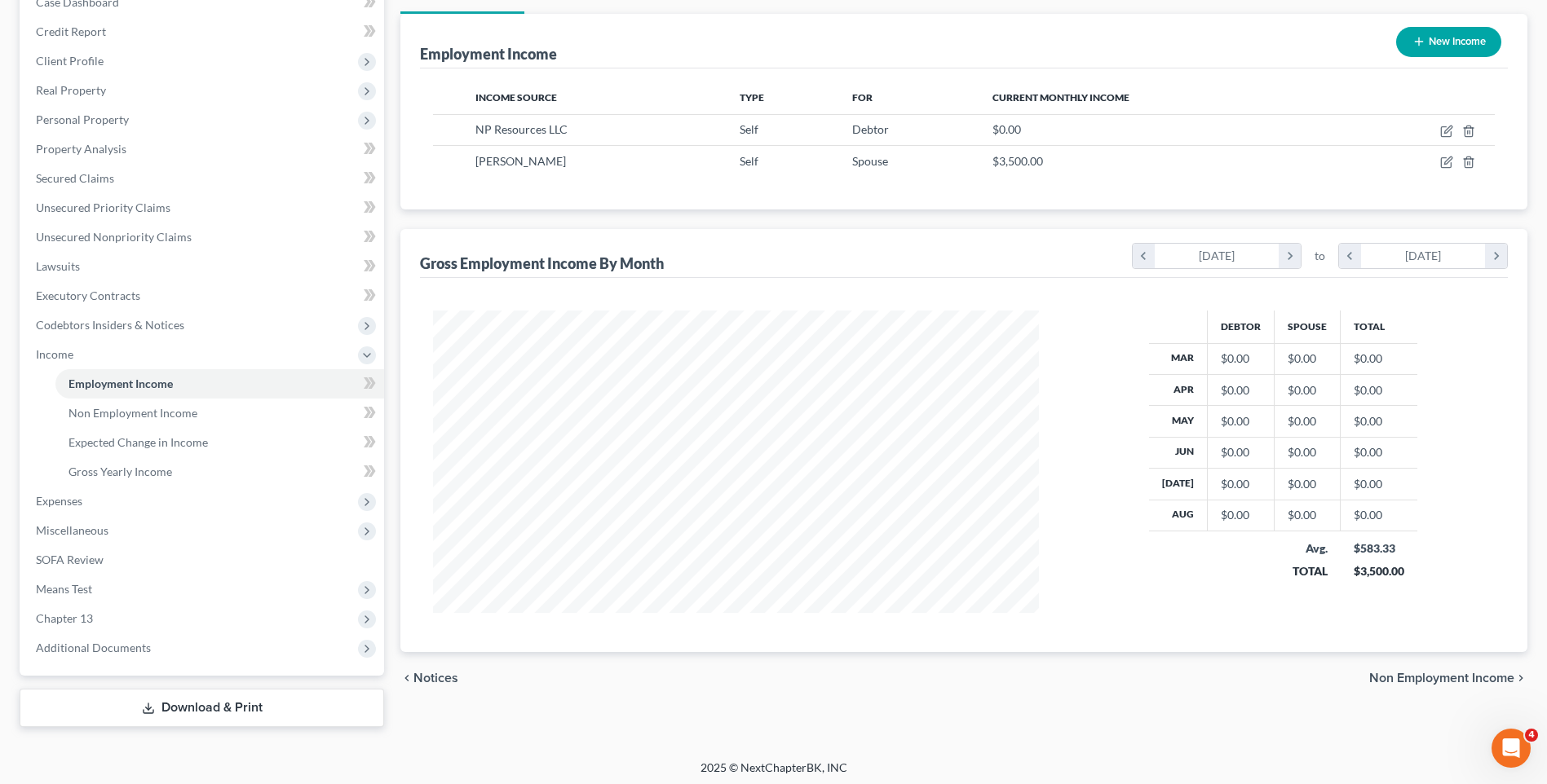
scroll to position [187, 0]
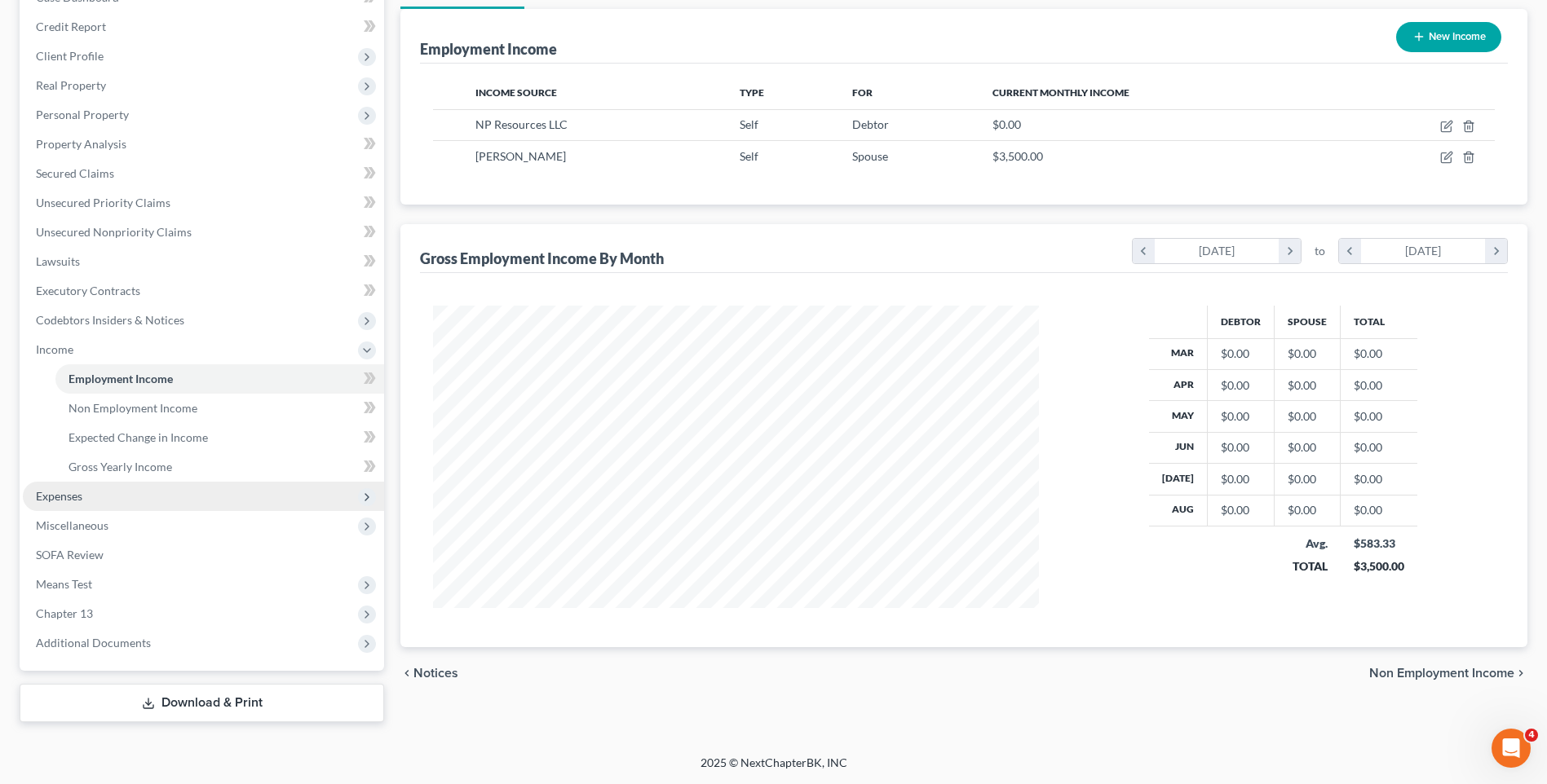
click at [103, 491] on span "Expenses" at bounding box center [203, 496] width 361 height 30
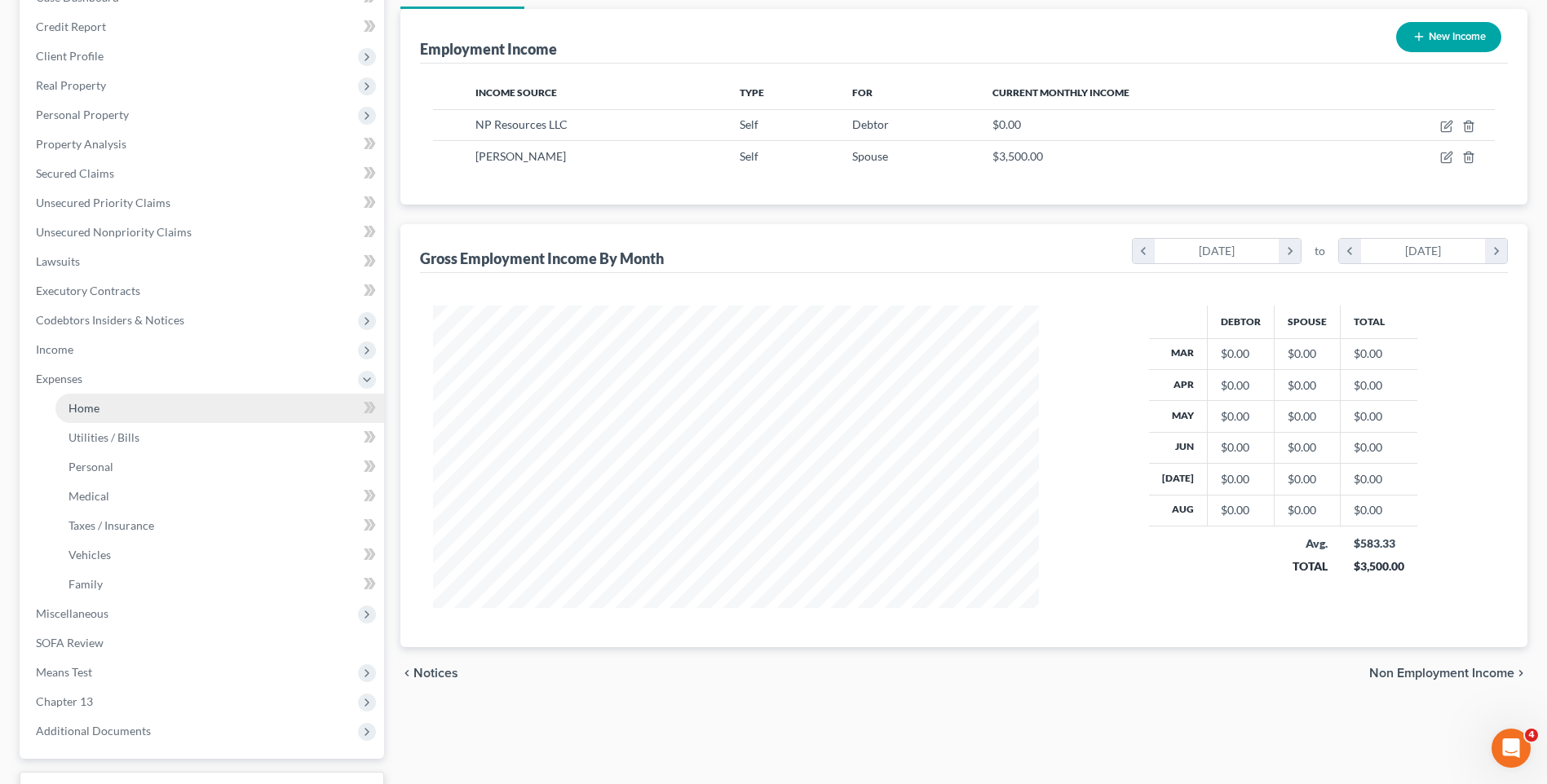
click at [154, 411] on link "Home" at bounding box center [219, 408] width 329 height 30
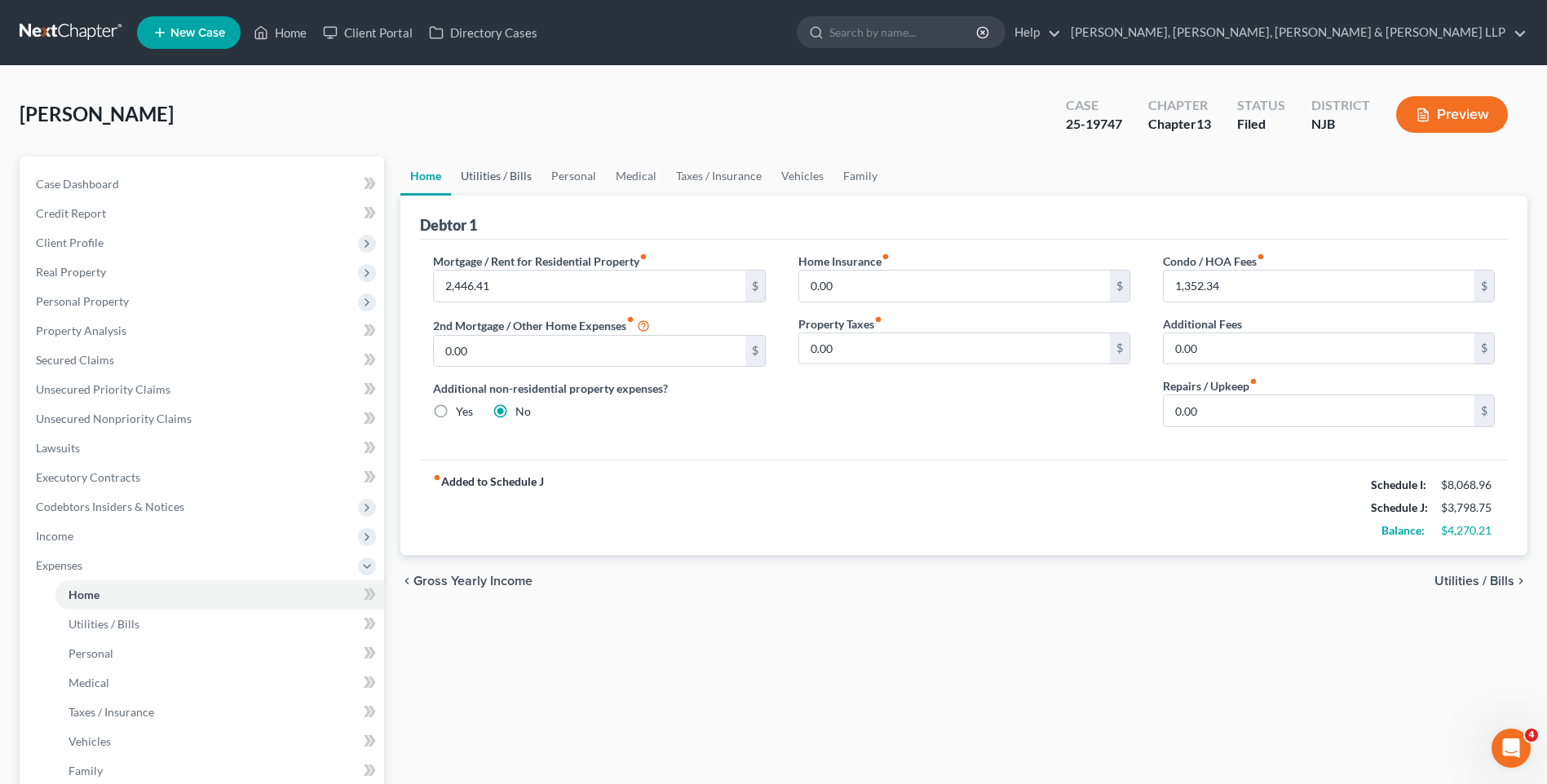
click at [496, 175] on link "Utilities / Bills" at bounding box center [496, 176] width 90 height 39
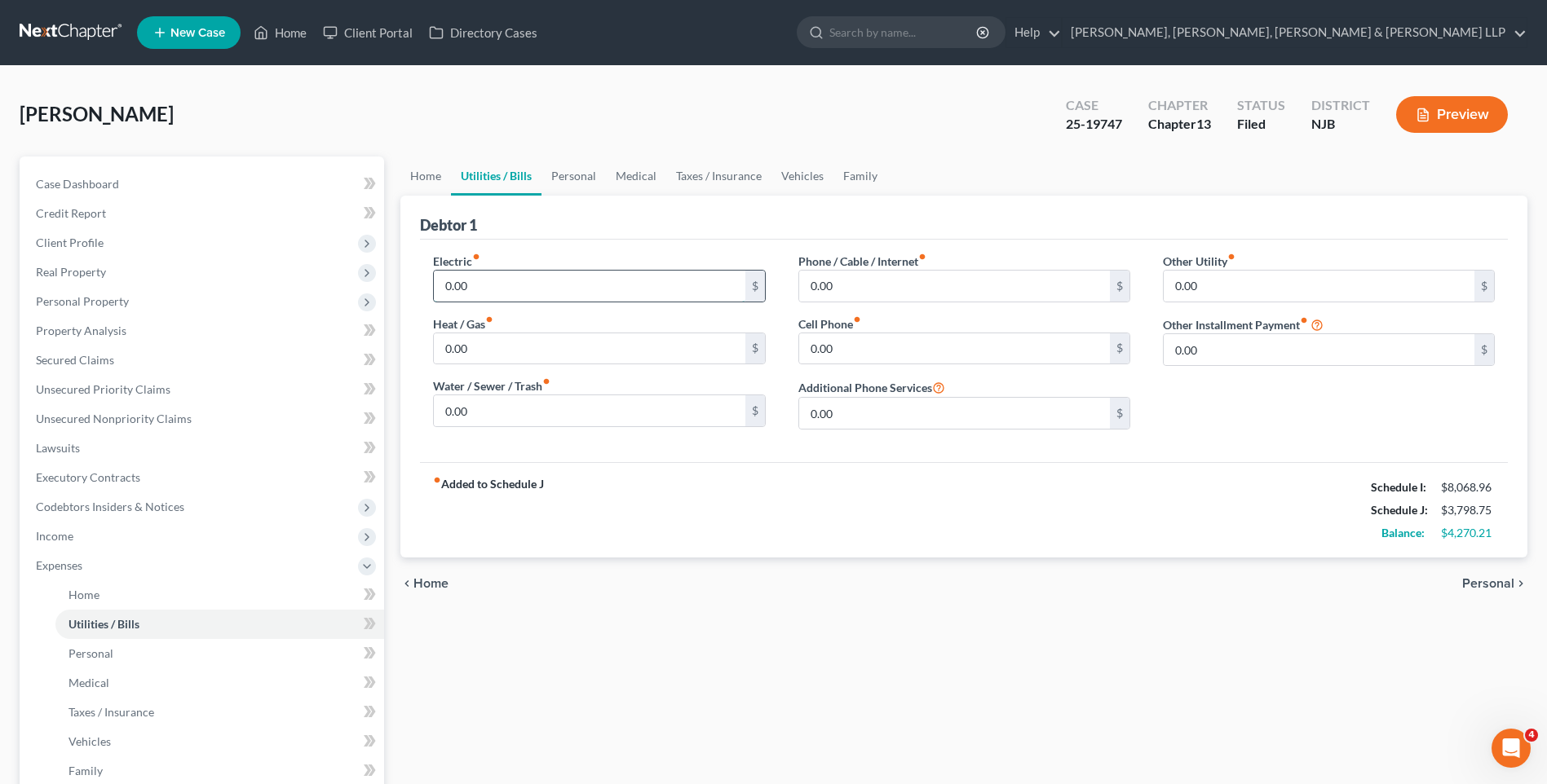
click at [538, 282] on input "0.00" at bounding box center [589, 286] width 311 height 31
type input "375"
type input "110"
type input "275"
type input "310"
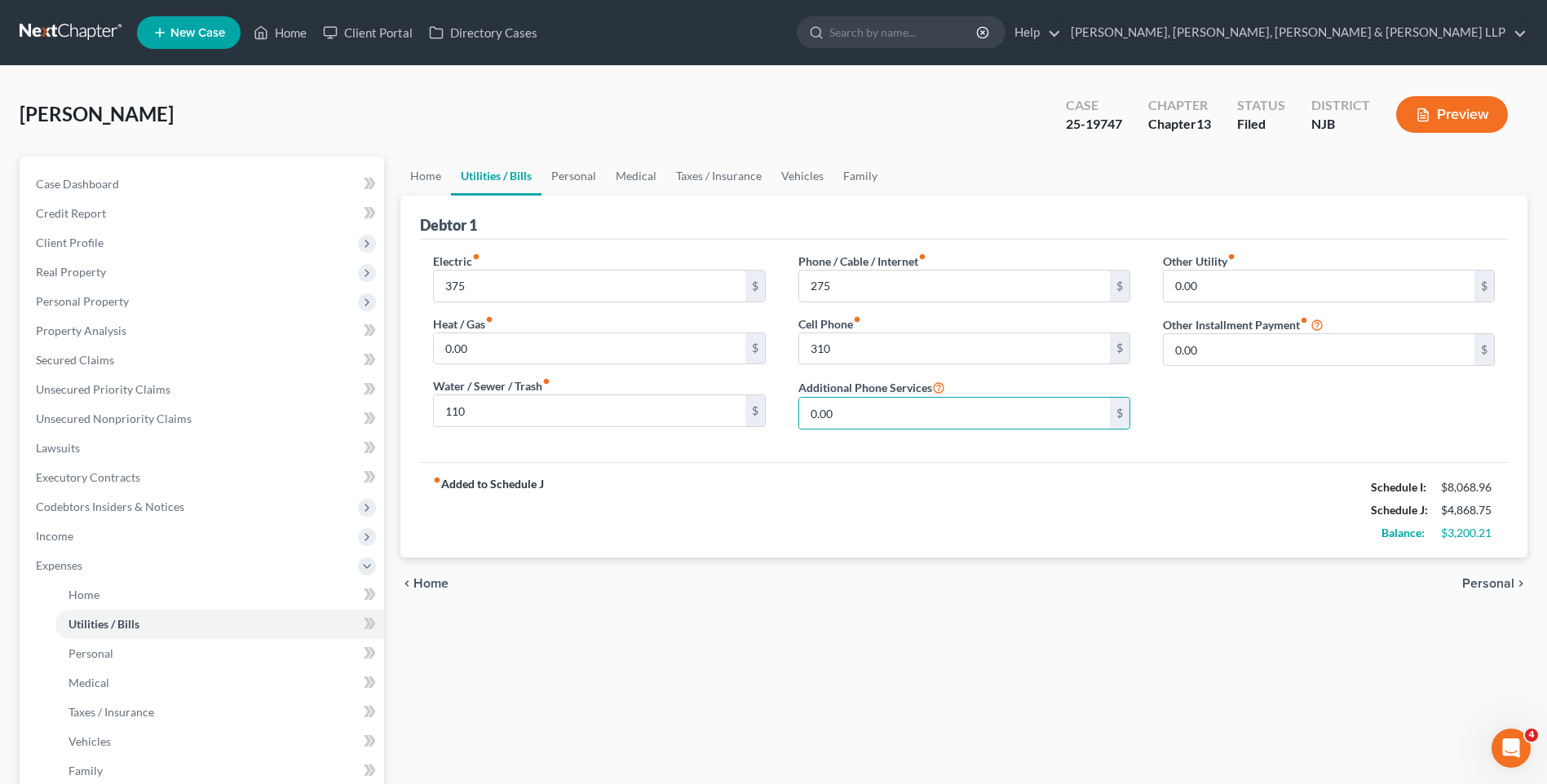
click at [1434, 118] on button "Preview" at bounding box center [1452, 114] width 112 height 37
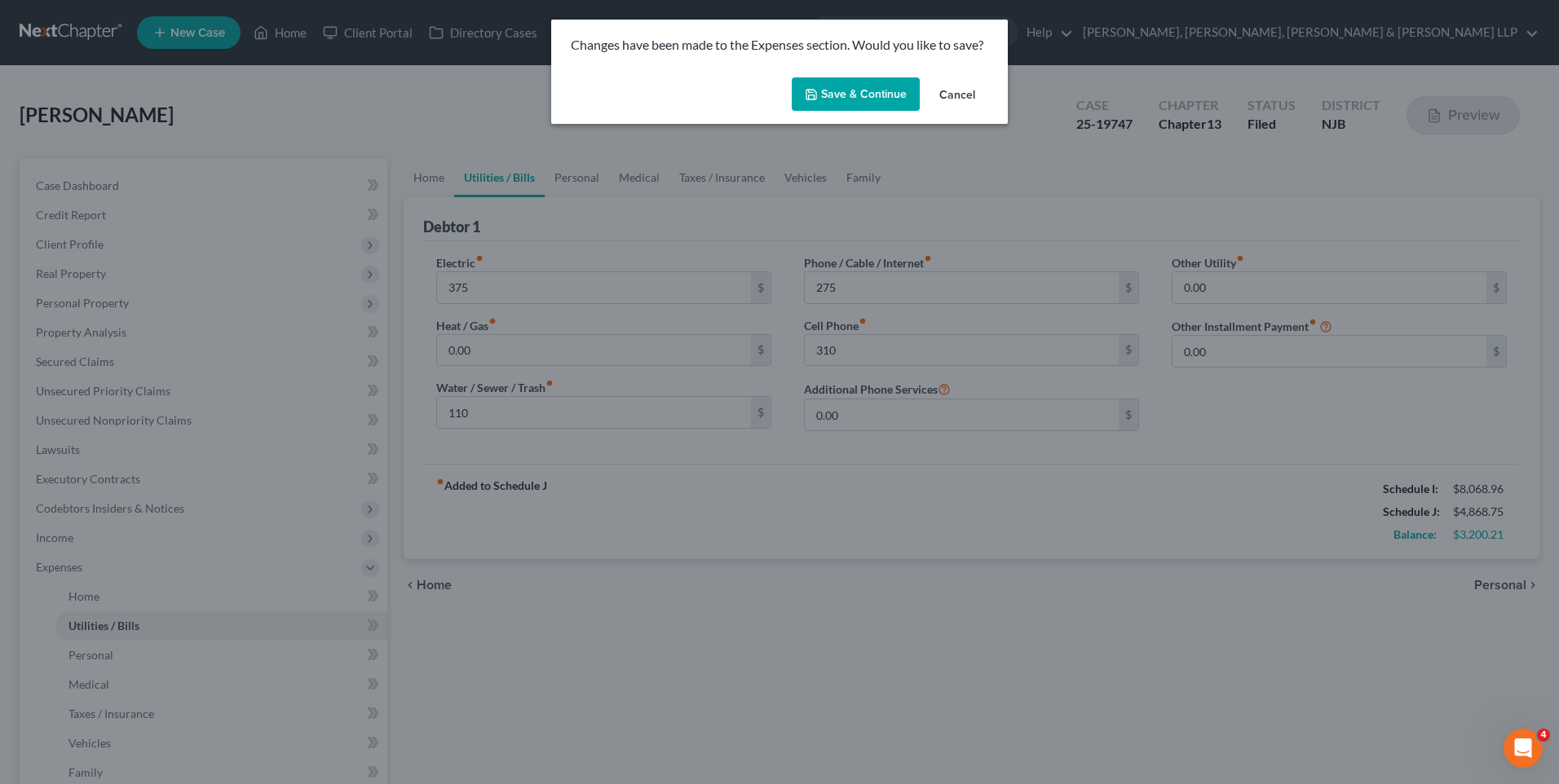
click at [874, 100] on button "Save & Continue" at bounding box center [856, 95] width 128 height 35
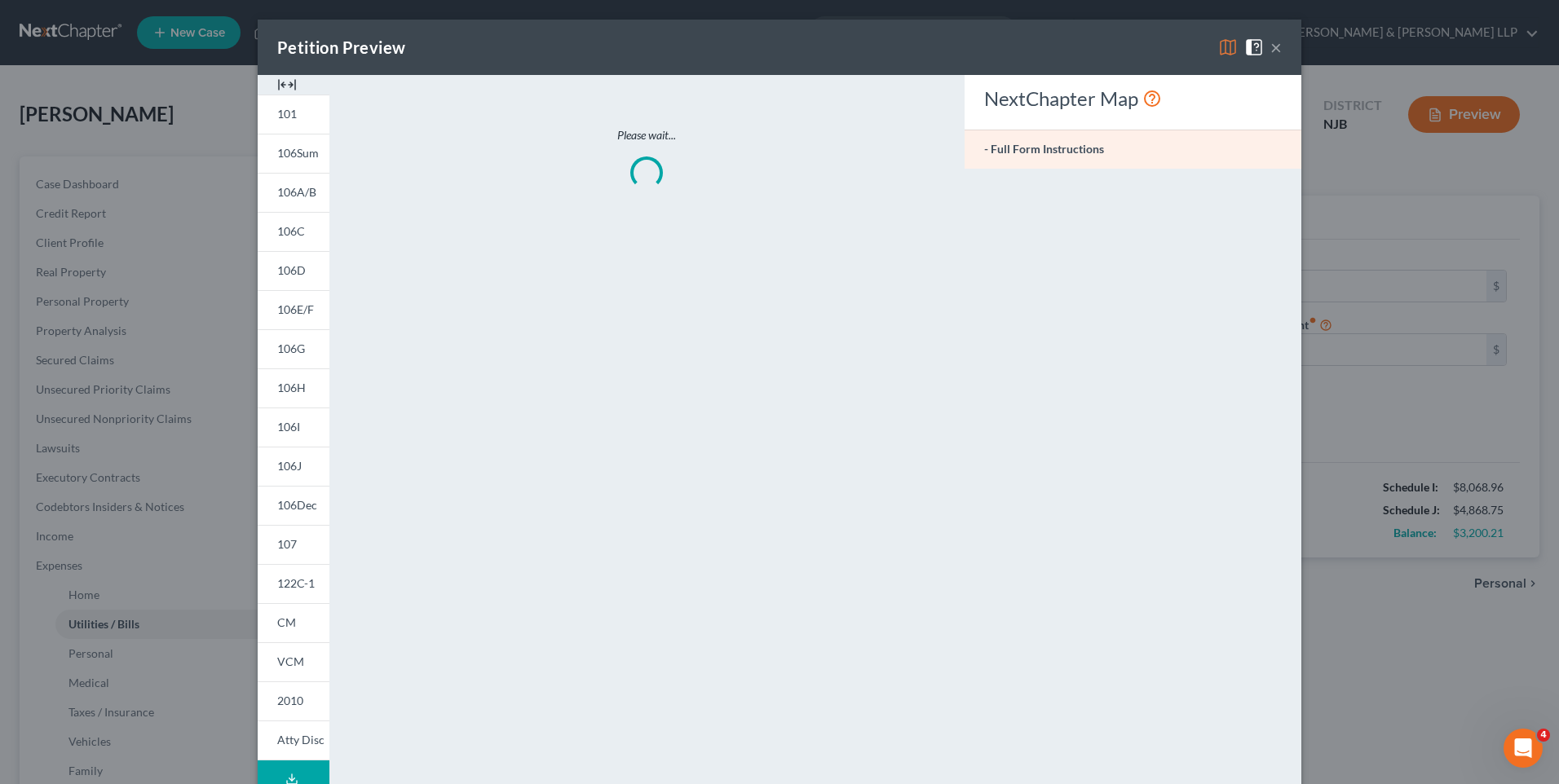
type input "375.00"
type input "110.00"
type input "275.00"
type input "310.00"
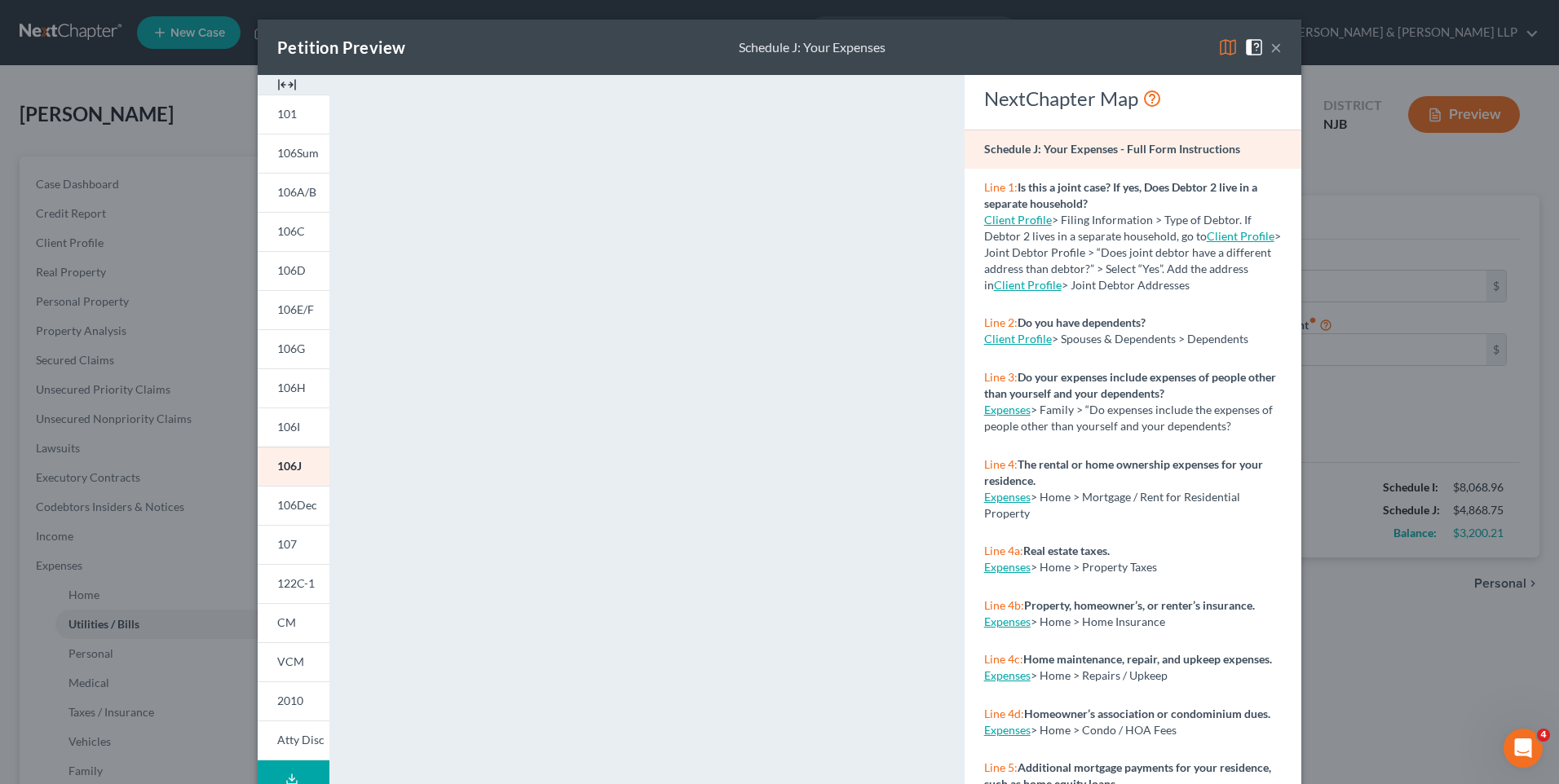
click at [1272, 52] on button "×" at bounding box center [1276, 48] width 12 height 20
